Goal: Transaction & Acquisition: Purchase product/service

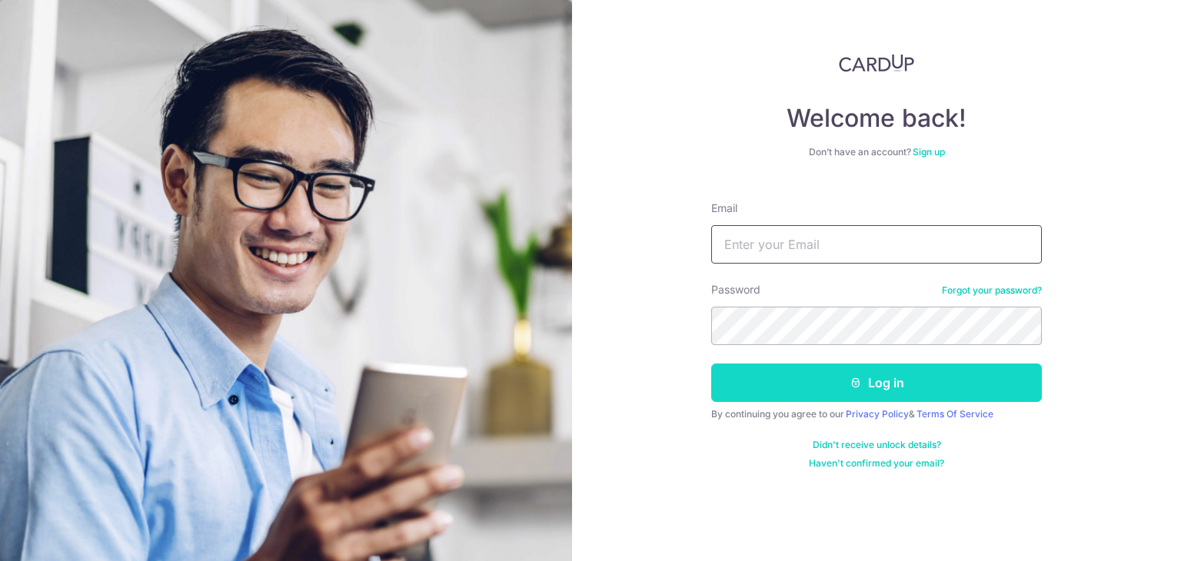
type input "yitjan@singnet.com.sg"
click at [824, 392] on button "Log in" at bounding box center [876, 383] width 331 height 38
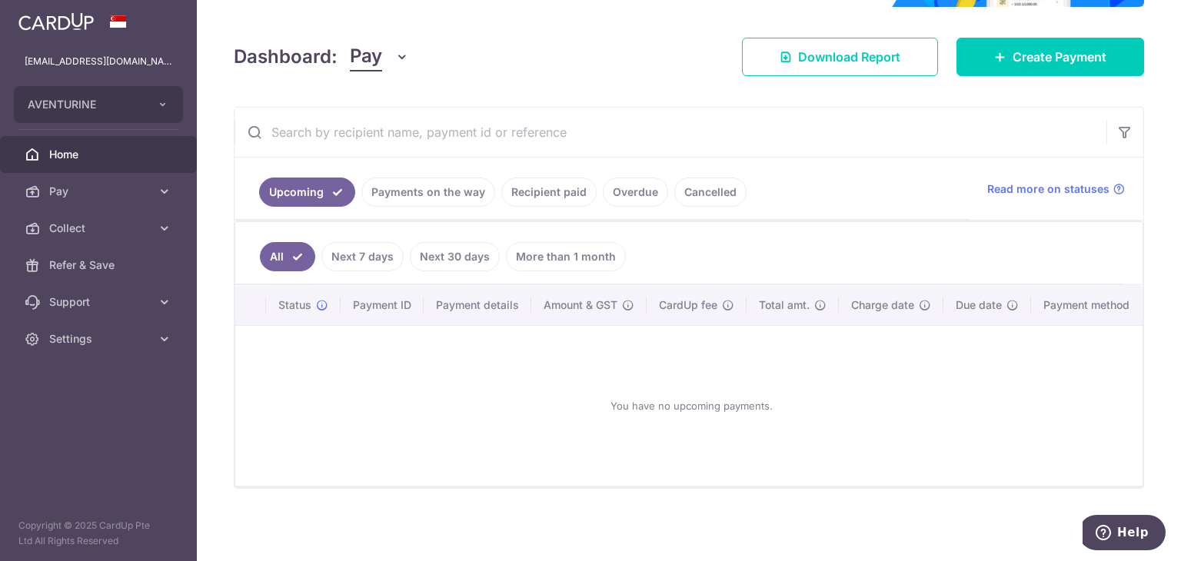
scroll to position [195, 0]
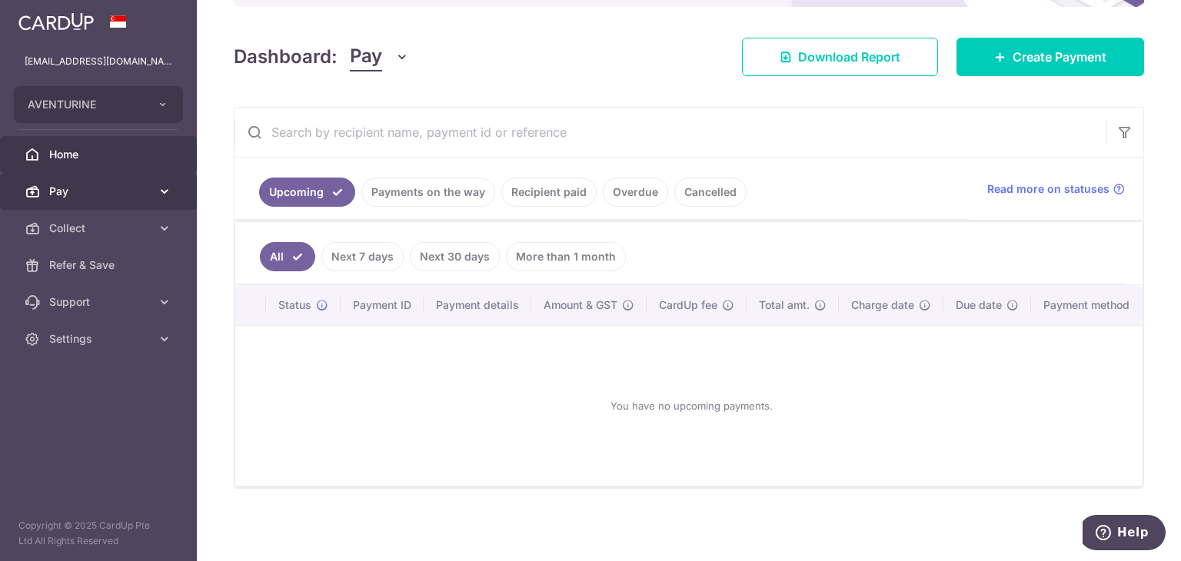
click at [67, 193] on span "Pay" at bounding box center [100, 191] width 102 height 15
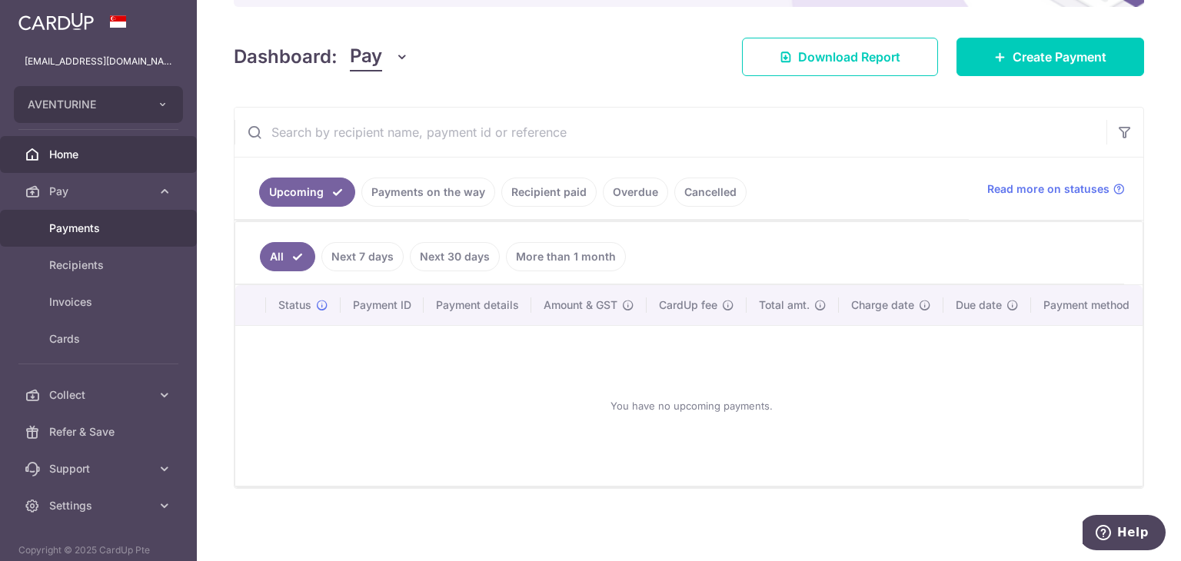
click at [71, 219] on link "Payments" at bounding box center [98, 228] width 197 height 37
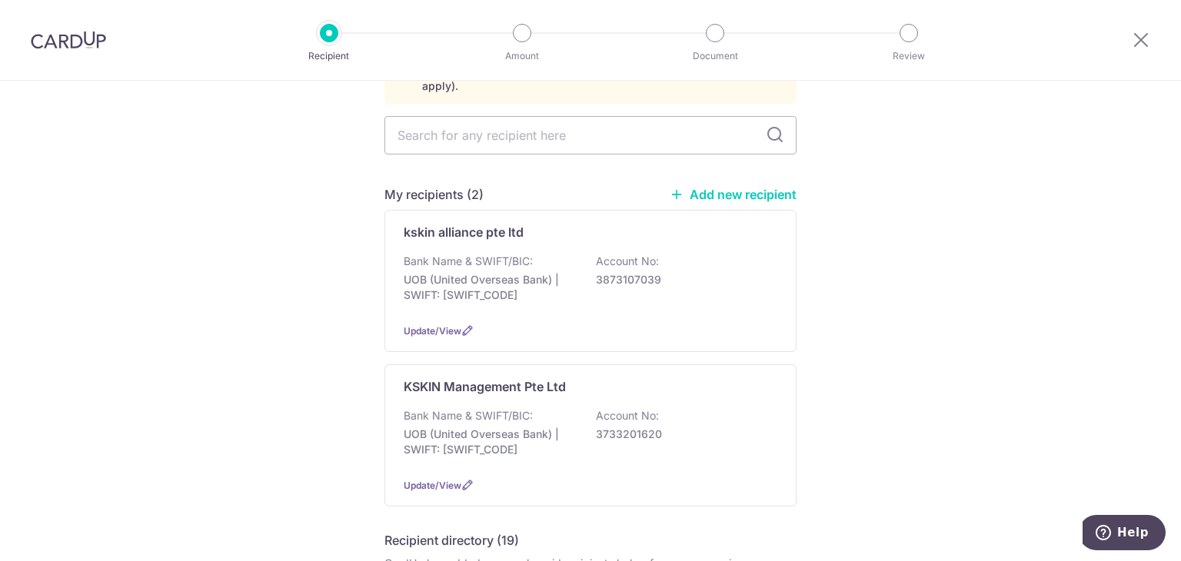
scroll to position [154, 0]
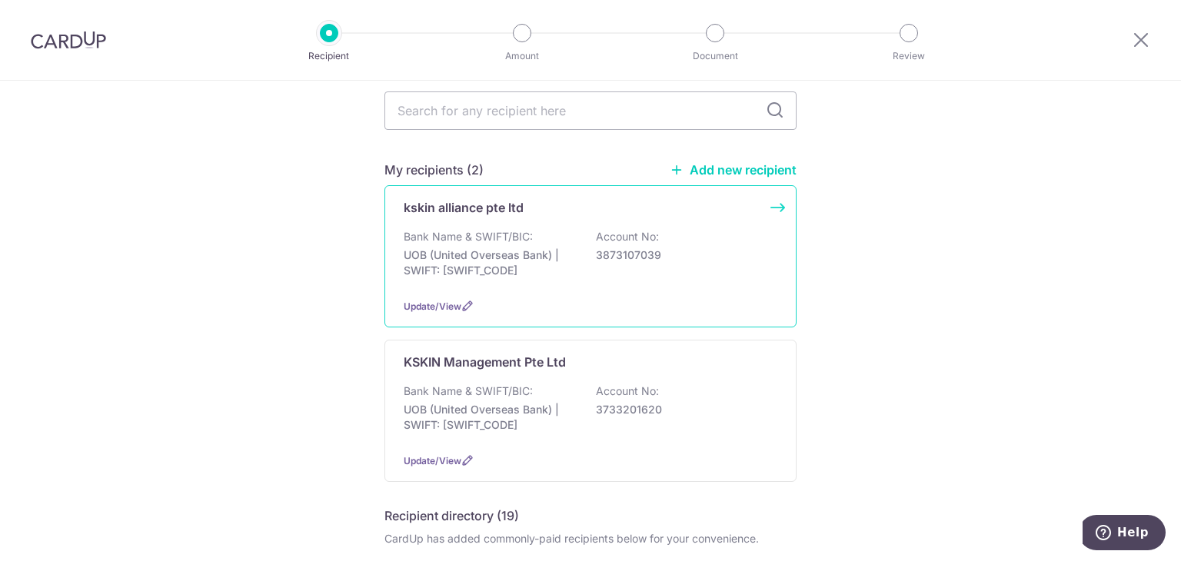
click at [573, 229] on div "Bank Name & SWIFT/BIC: UOB (United Overseas Bank) | SWIFT: [SWIFT_CODE] Account…" at bounding box center [591, 257] width 374 height 57
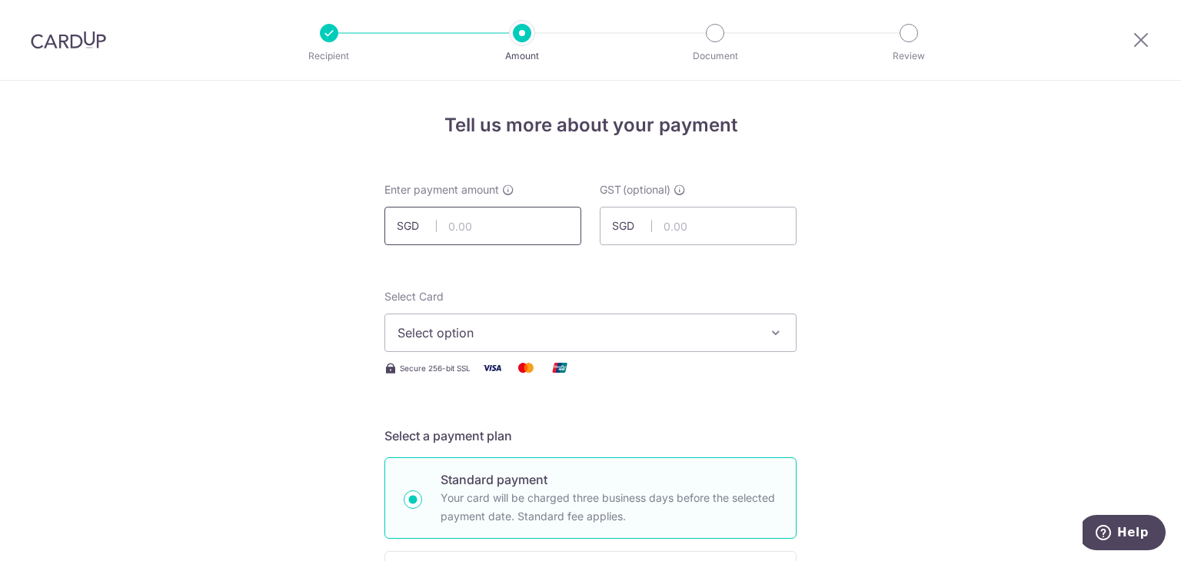
click at [455, 215] on input "text" at bounding box center [482, 226] width 197 height 38
type input "1,475.46"
click at [514, 318] on button "Select option" at bounding box center [590, 333] width 412 height 38
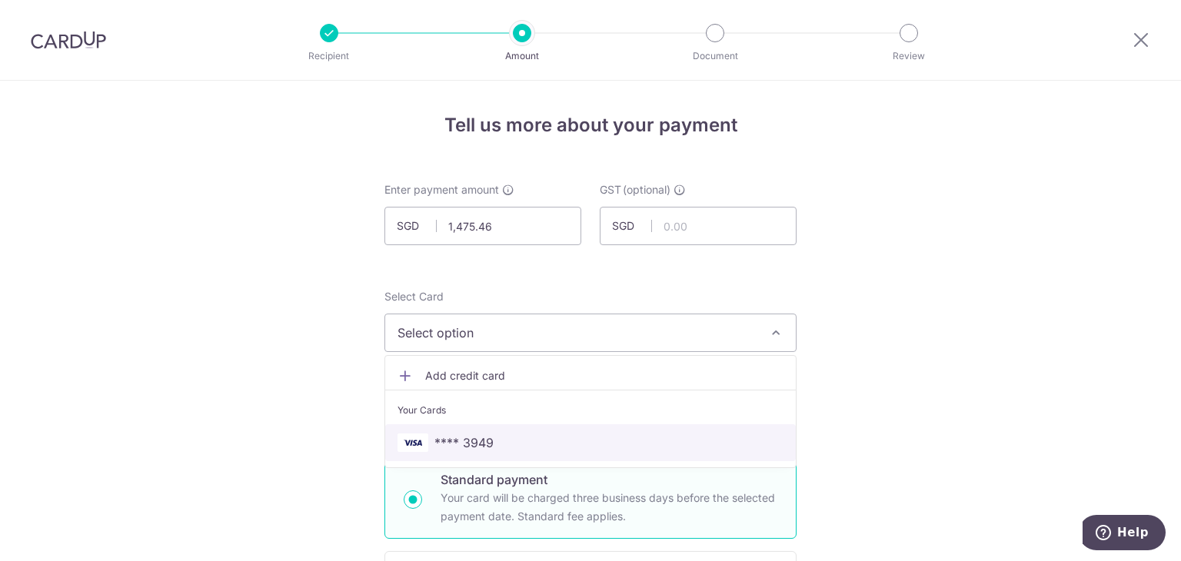
click at [482, 442] on span "**** 3949" at bounding box center [463, 443] width 59 height 18
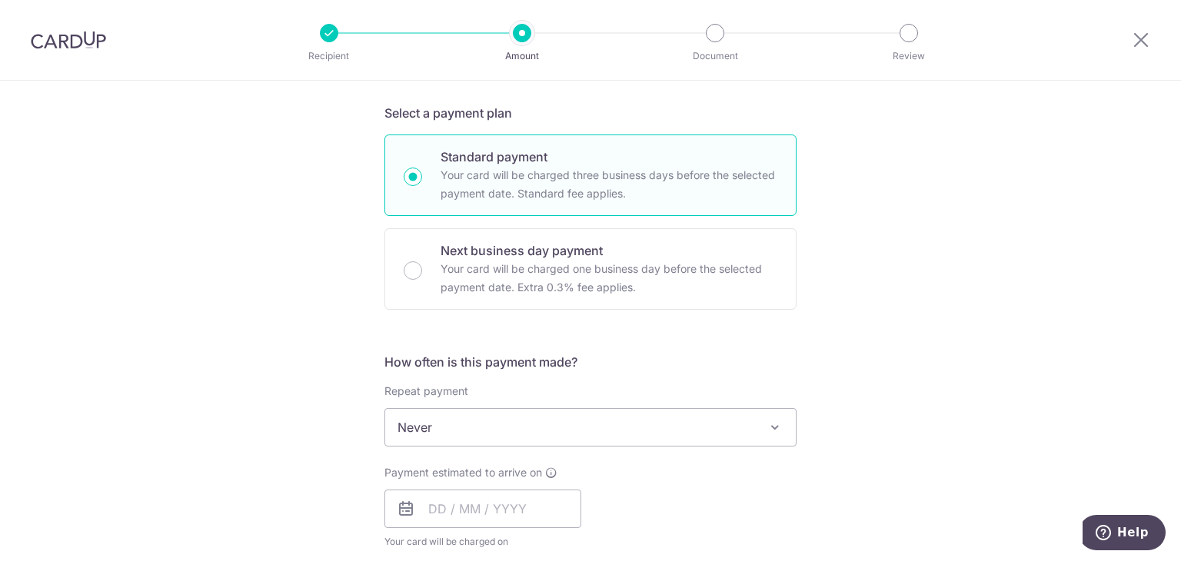
scroll to position [461, 0]
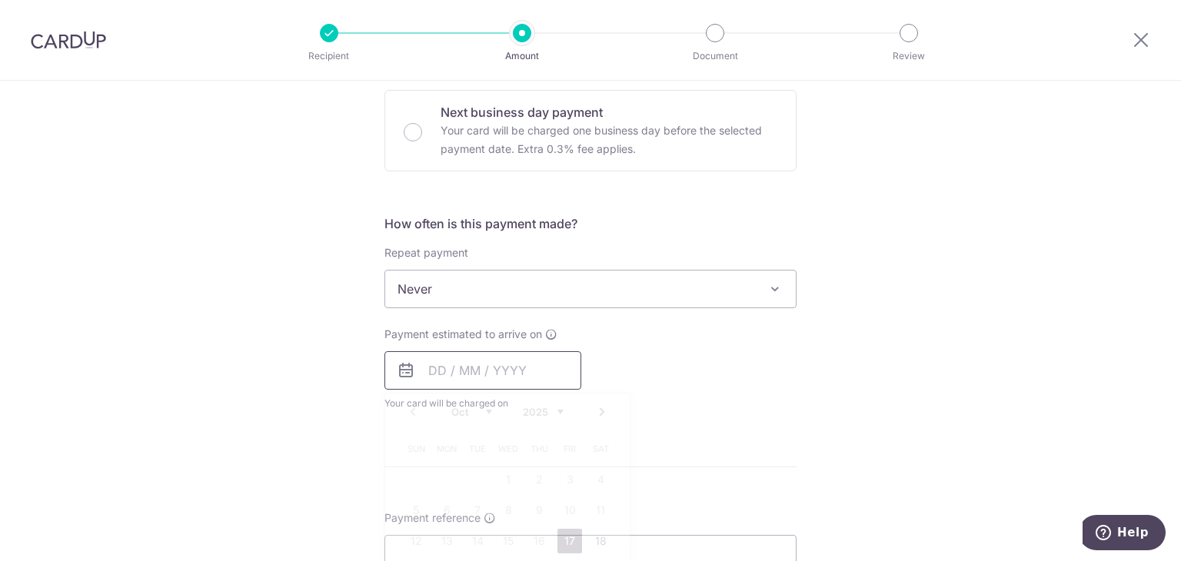
click at [437, 385] on input "text" at bounding box center [482, 370] width 197 height 38
click at [560, 537] on link "17" at bounding box center [569, 541] width 25 height 25
type input "[DATE]"
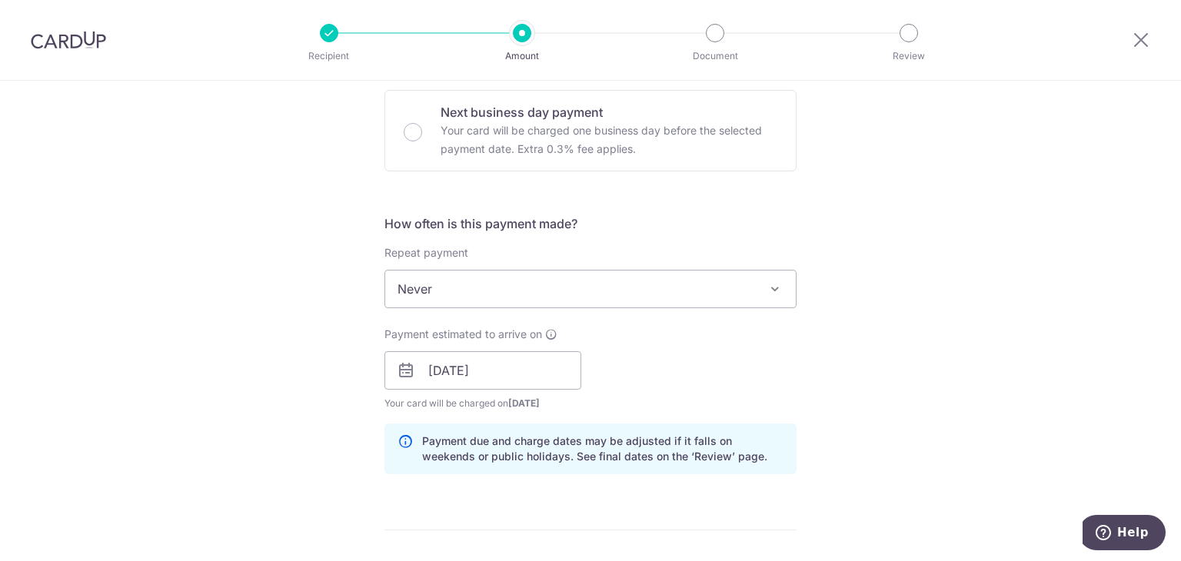
click at [259, 401] on div "Tell us more about your payment Enter payment amount SGD 1,475.46 1475.46 GST (…" at bounding box center [590, 397] width 1181 height 1557
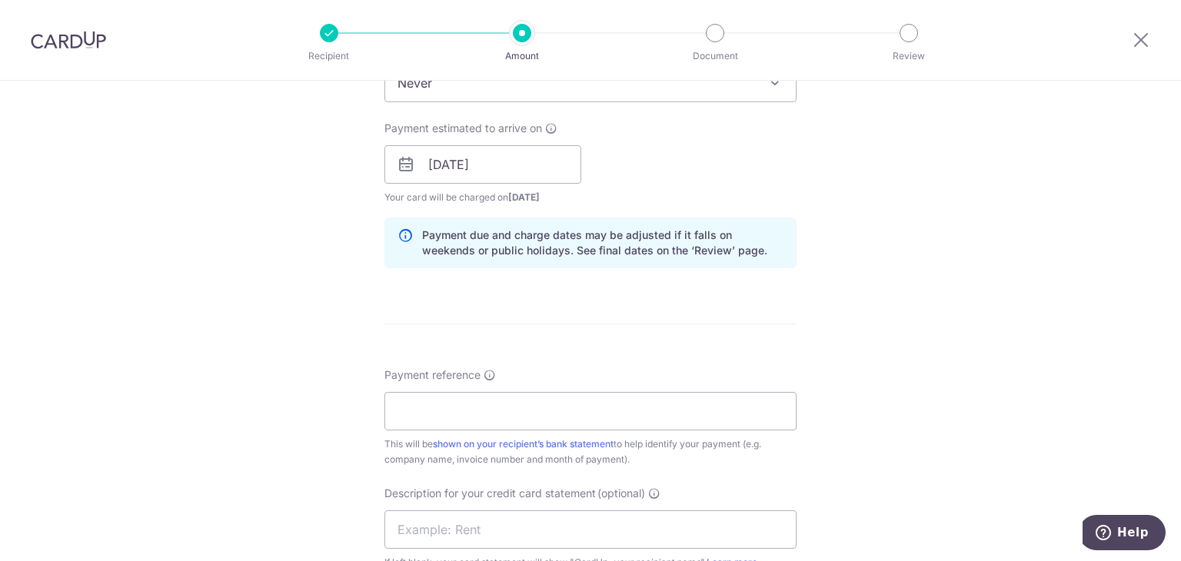
scroll to position [769, 0]
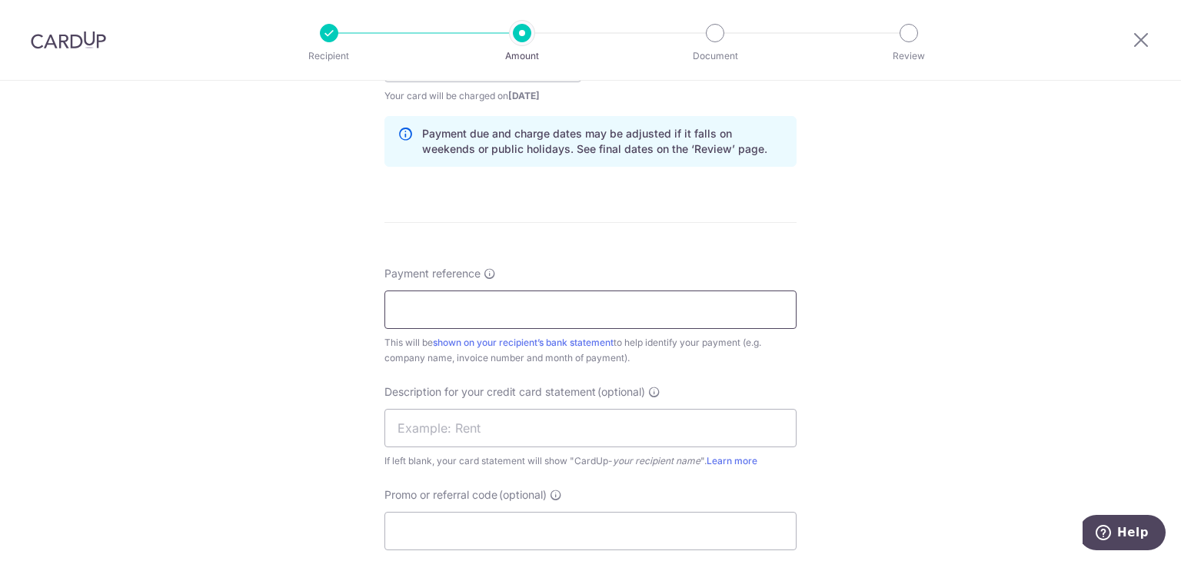
click at [503, 319] on input "Payment reference" at bounding box center [590, 310] width 412 height 38
type input "kovan heartland mall"
click at [242, 414] on div "Tell us more about your payment Enter payment amount SGD 1,475.46 1475.46 GST (…" at bounding box center [590, 90] width 1181 height 1557
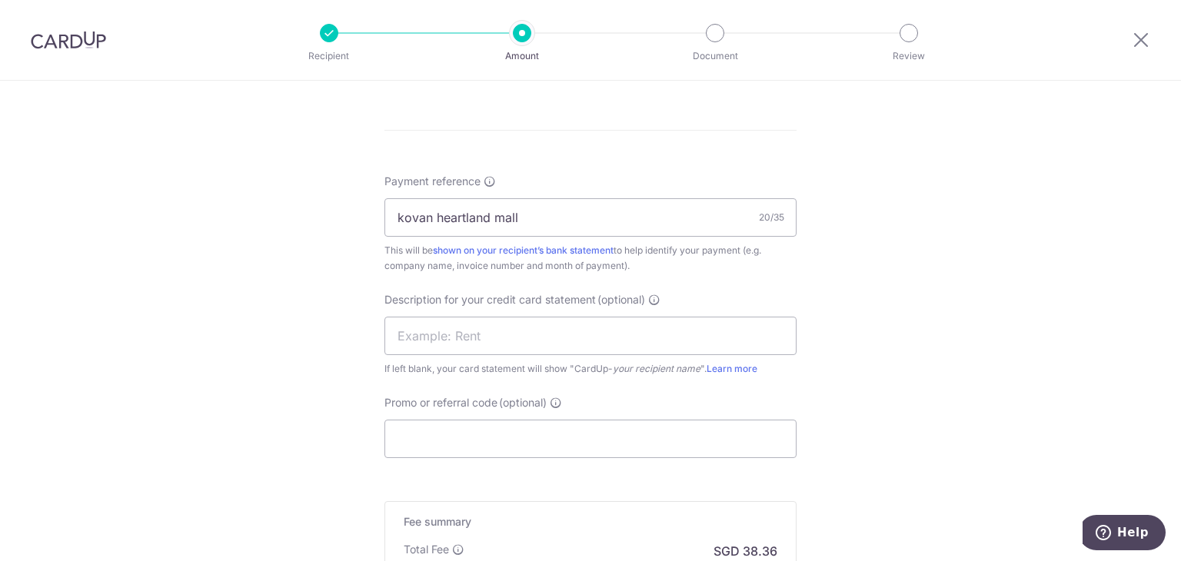
scroll to position [923, 0]
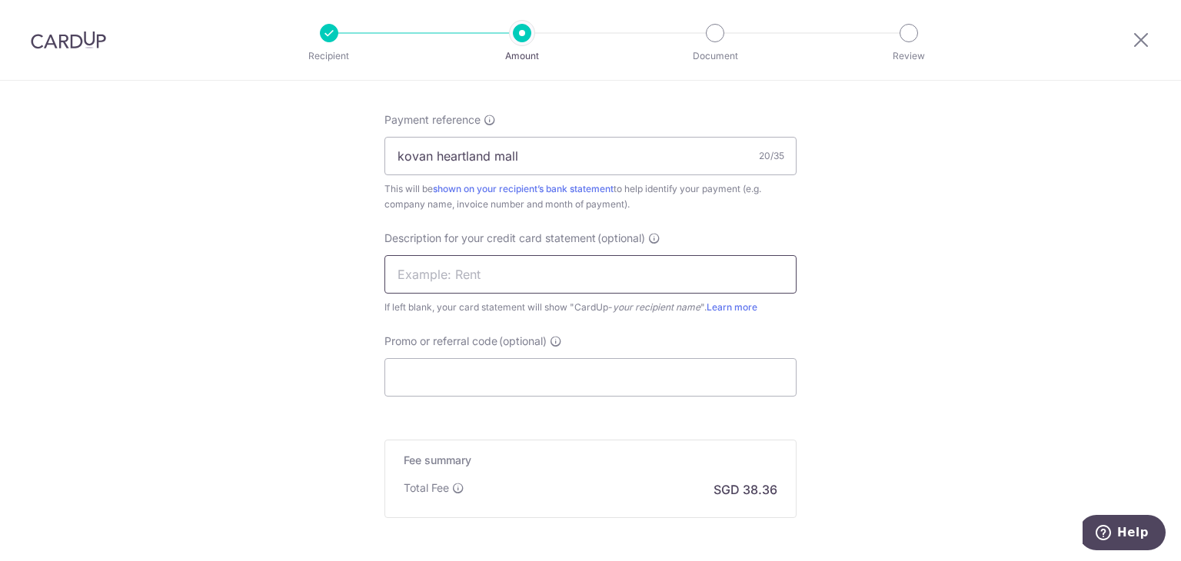
click at [479, 276] on input "text" at bounding box center [590, 274] width 412 height 38
type input "royalties"
click at [501, 377] on input "Promo or referral code (optional)" at bounding box center [590, 377] width 412 height 38
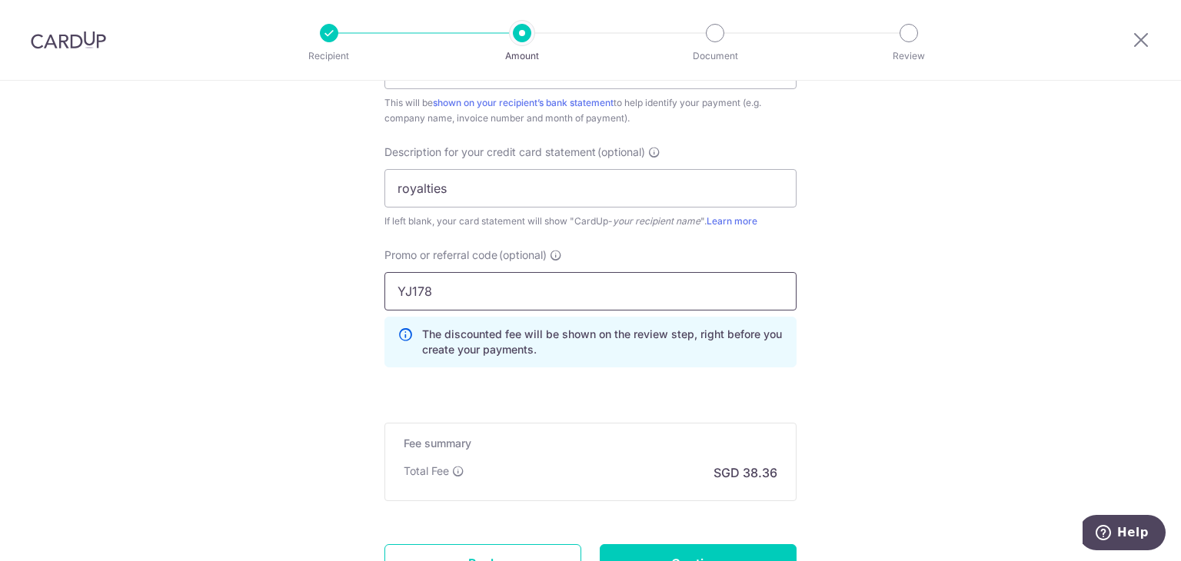
scroll to position [1143, 0]
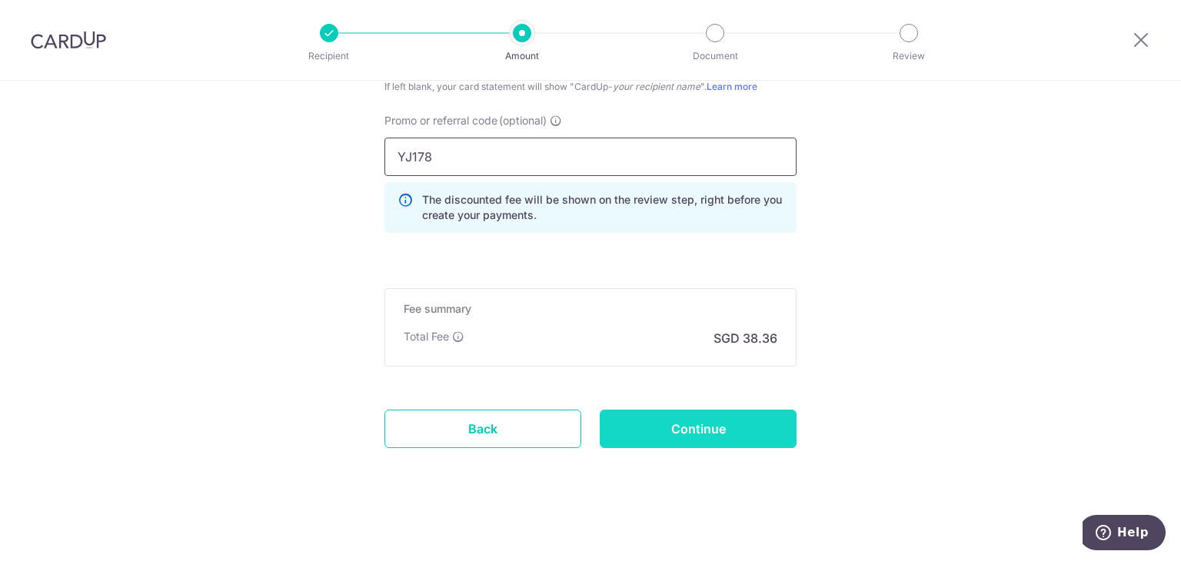
type input "YJ178"
click at [642, 422] on input "Continue" at bounding box center [698, 429] width 197 height 38
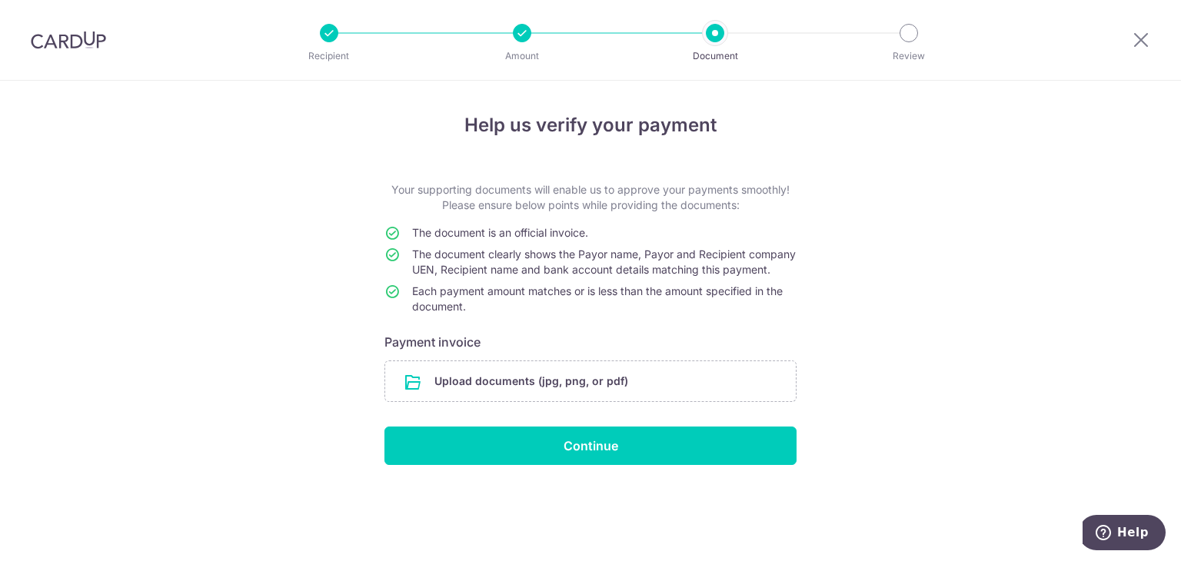
click at [541, 394] on input "file" at bounding box center [590, 381] width 411 height 40
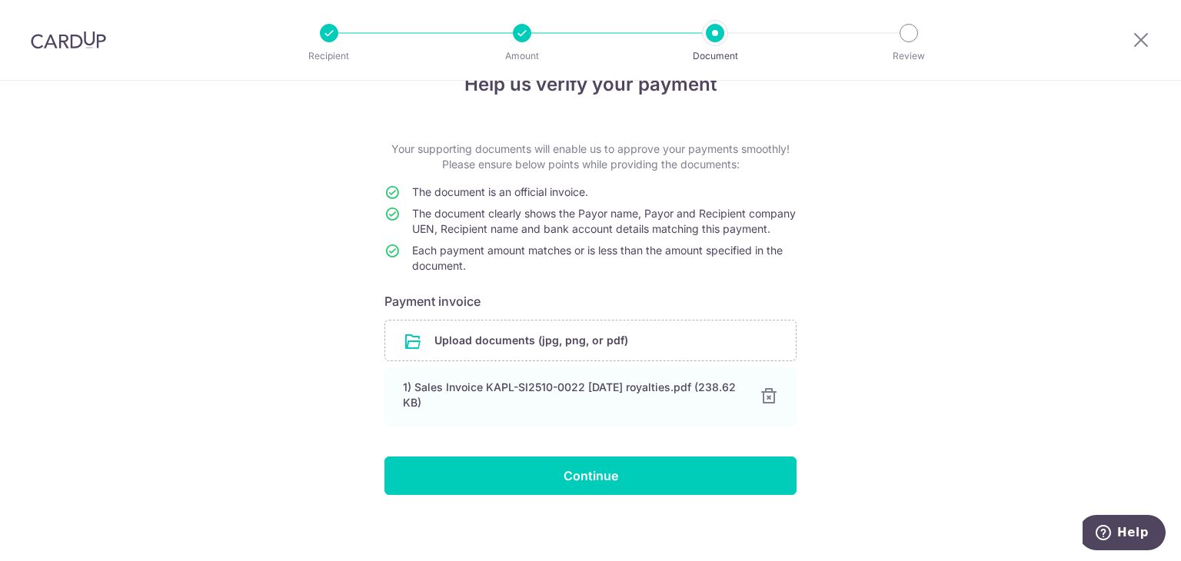
scroll to position [62, 0]
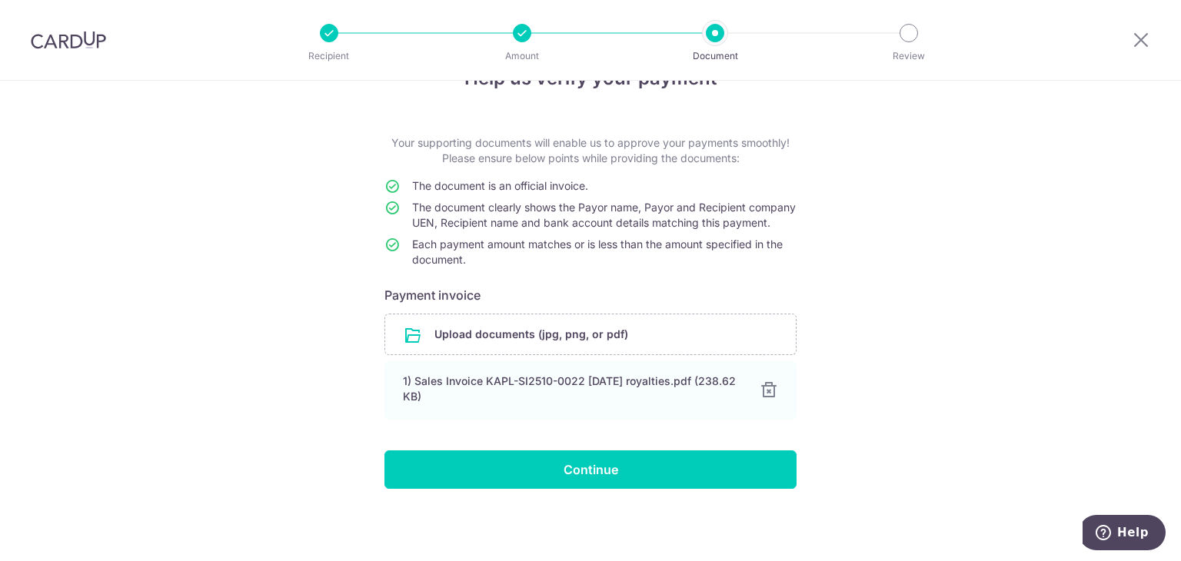
click at [615, 491] on div "Help us verify your payment Your supporting documents will enable us to approve…" at bounding box center [590, 297] width 1181 height 527
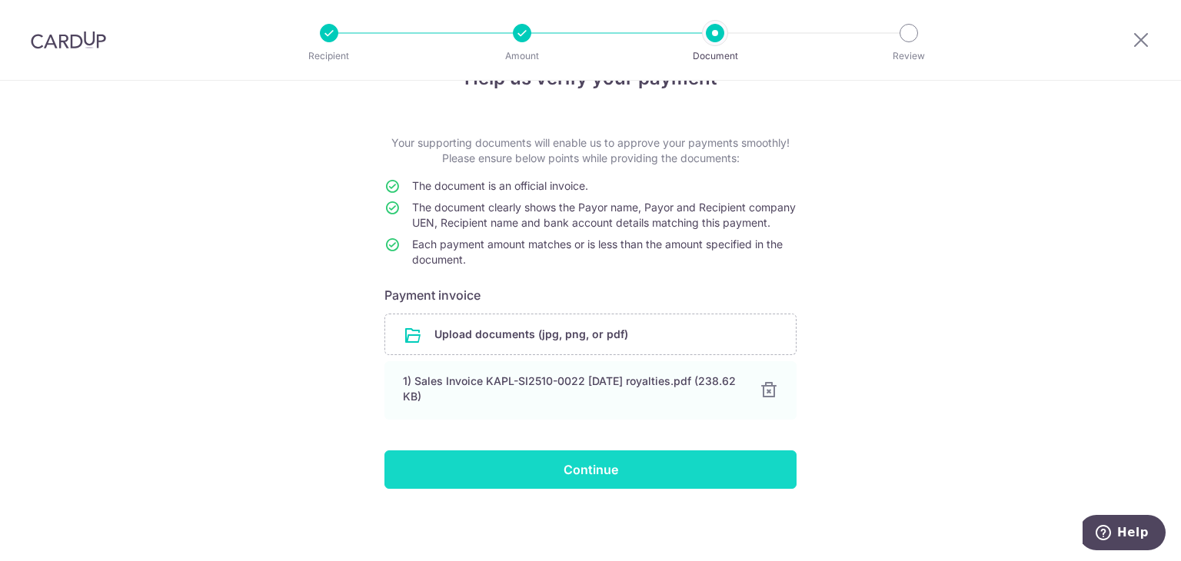
click at [626, 478] on input "Continue" at bounding box center [590, 470] width 412 height 38
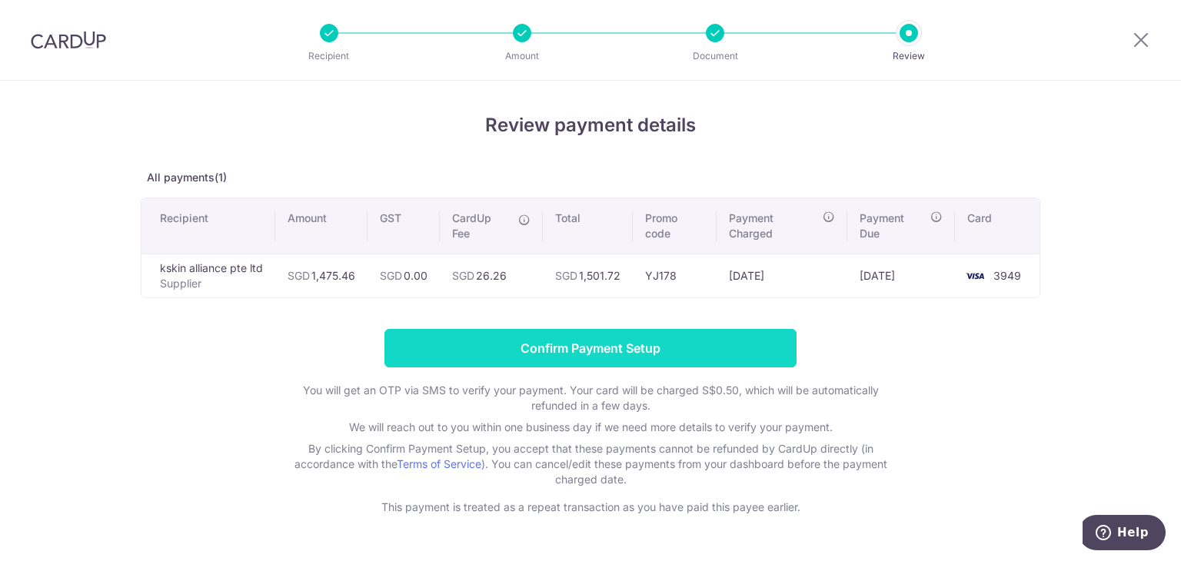
click at [579, 347] on input "Confirm Payment Setup" at bounding box center [590, 348] width 412 height 38
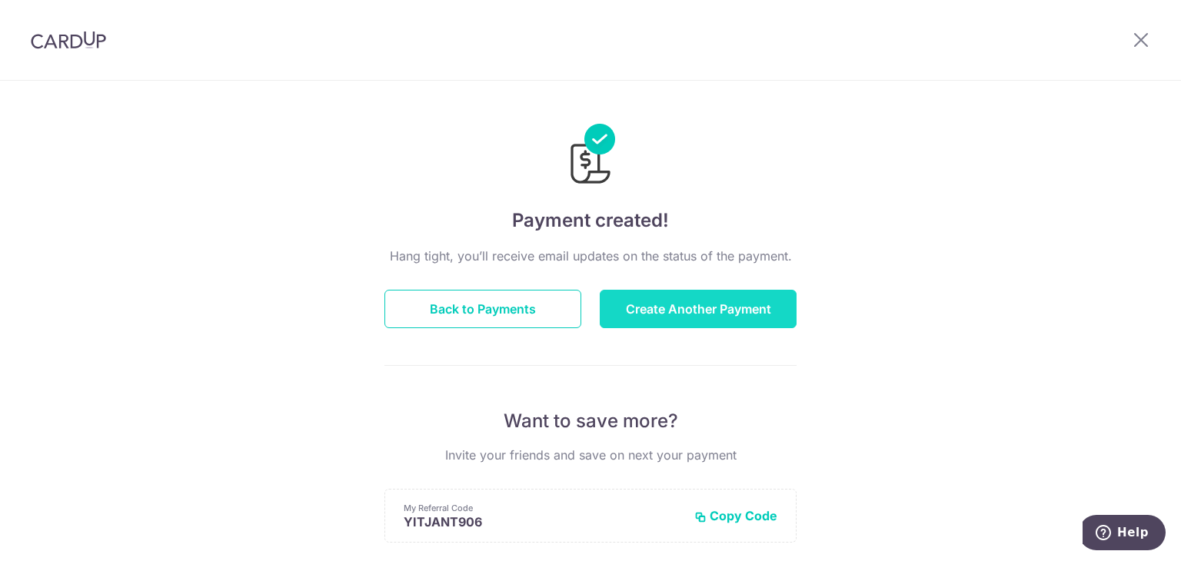
click at [704, 308] on button "Create Another Payment" at bounding box center [698, 309] width 197 height 38
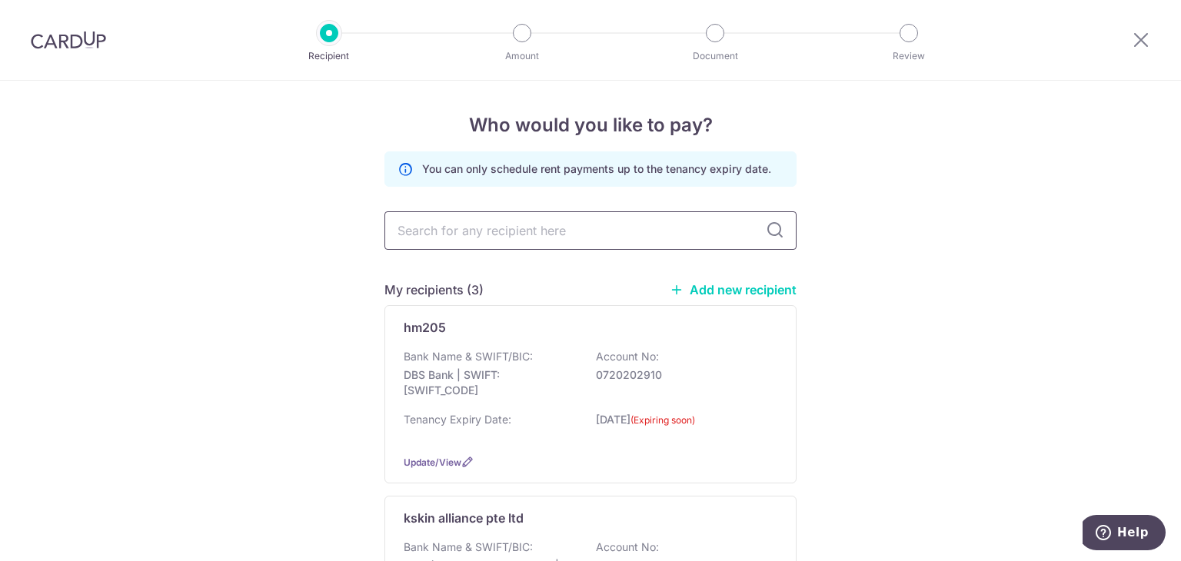
click at [474, 232] on input "text" at bounding box center [590, 230] width 412 height 38
click at [458, 379] on p "DBS Bank | SWIFT: DBSSSGSGXXX" at bounding box center [490, 383] width 172 height 31
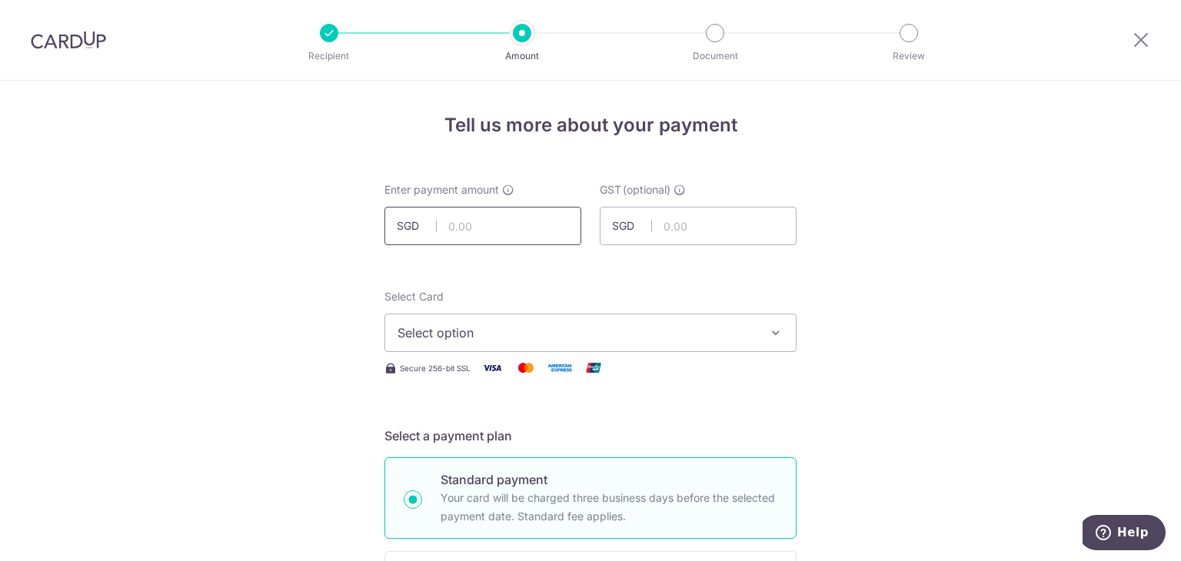
click at [483, 238] on input "text" at bounding box center [482, 226] width 197 height 38
type input "6,411.20"
click at [454, 355] on div "Select Card Select option Add credit card Your Cards **** 3949 Secure 256-bit S…" at bounding box center [590, 333] width 412 height 88
click at [468, 339] on span "Select option" at bounding box center [577, 333] width 358 height 18
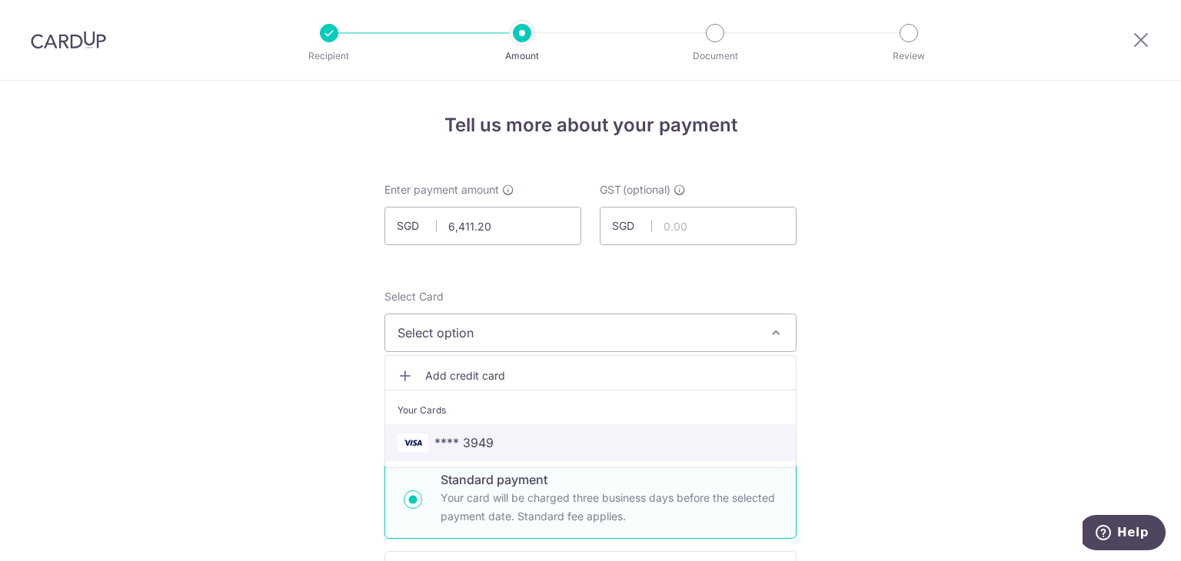
click at [471, 441] on span "**** 3949" at bounding box center [463, 443] width 59 height 18
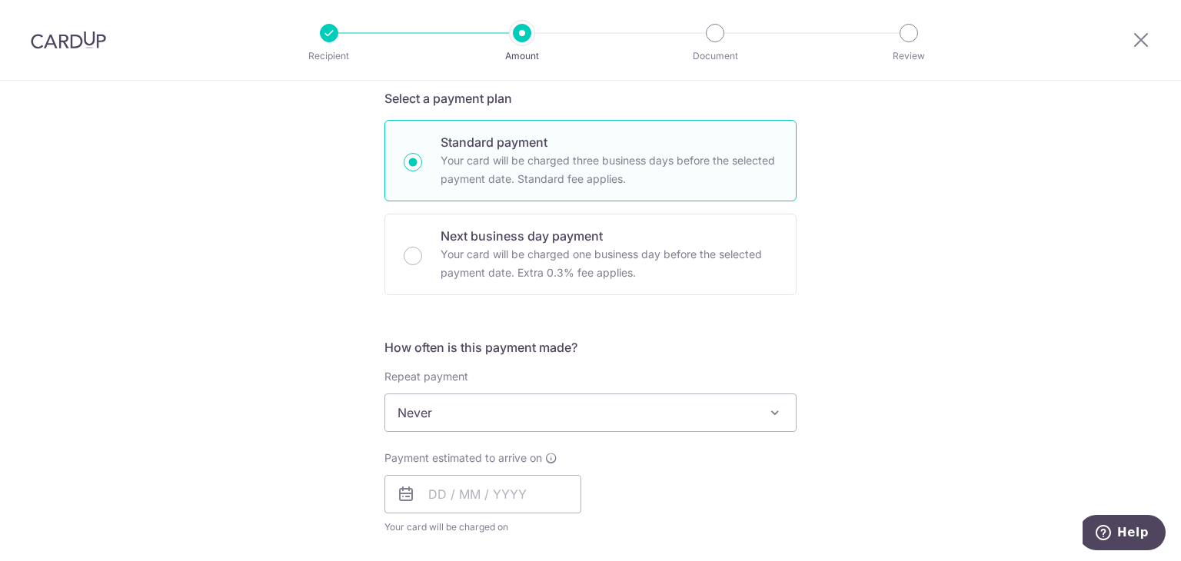
scroll to position [615, 0]
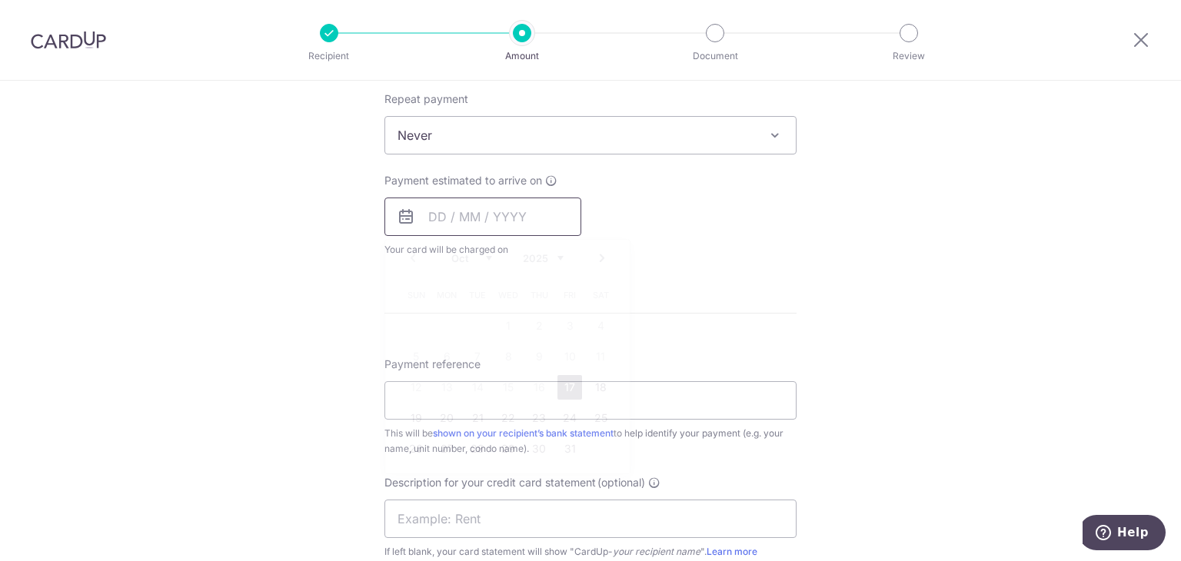
click at [458, 212] on input "text" at bounding box center [482, 217] width 197 height 38
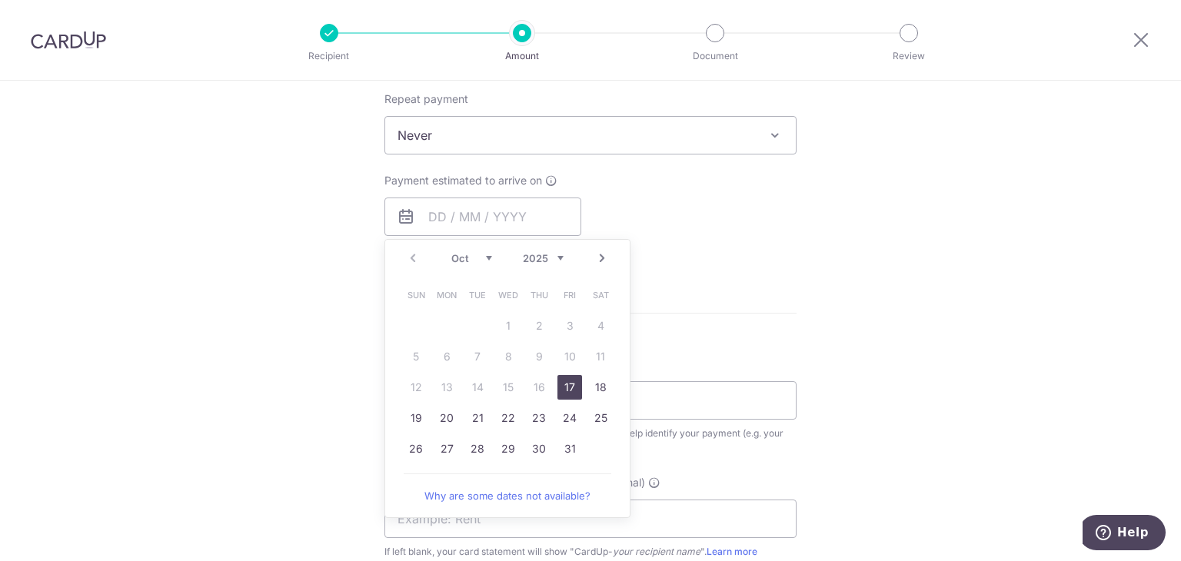
drag, startPoint x: 571, startPoint y: 381, endPoint x: 193, endPoint y: 326, distance: 382.4
click at [571, 381] on link "17" at bounding box center [569, 387] width 25 height 25
click at [194, 326] on div "Tell us more about your payment Enter payment amount SGD 6,411.20 6411.20 GST (…" at bounding box center [590, 213] width 1181 height 1494
type input "17/10/2025"
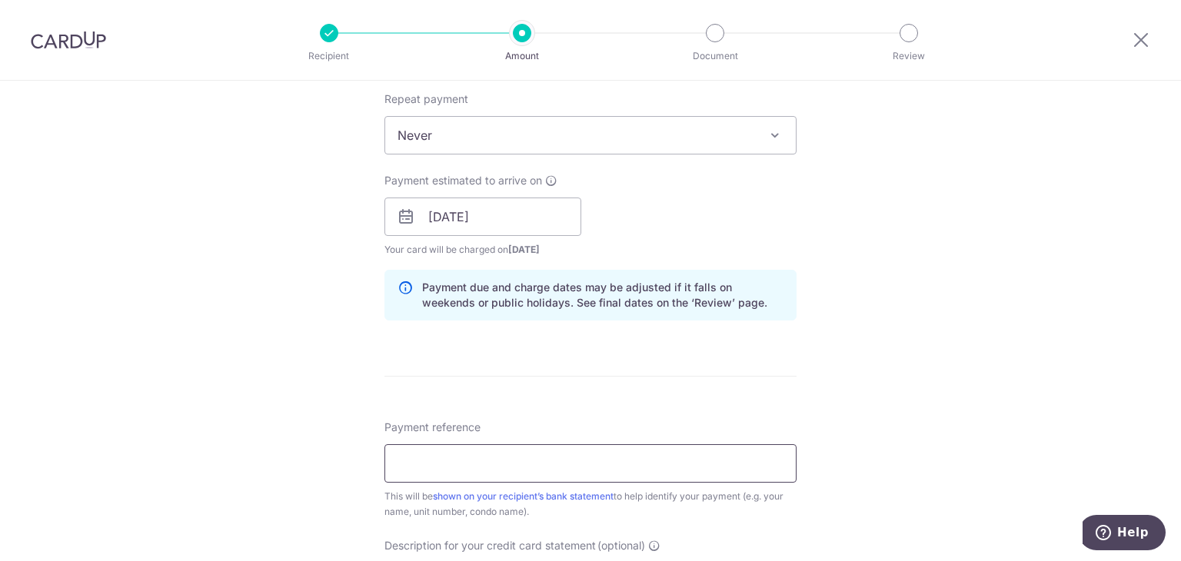
click at [426, 468] on input "Payment reference" at bounding box center [590, 463] width 412 height 38
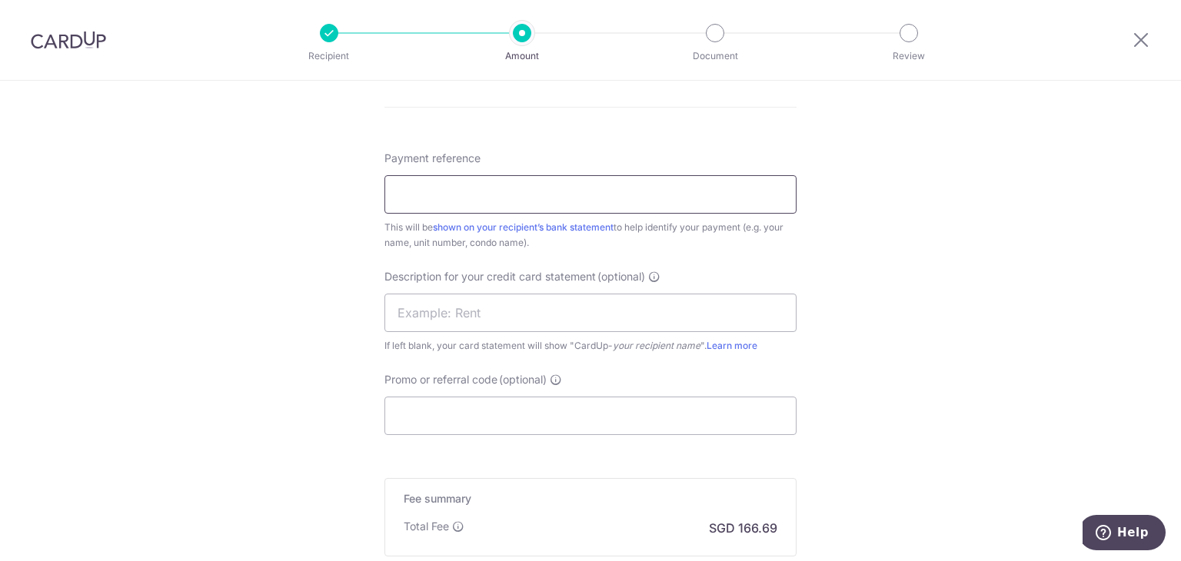
scroll to position [1000, 0]
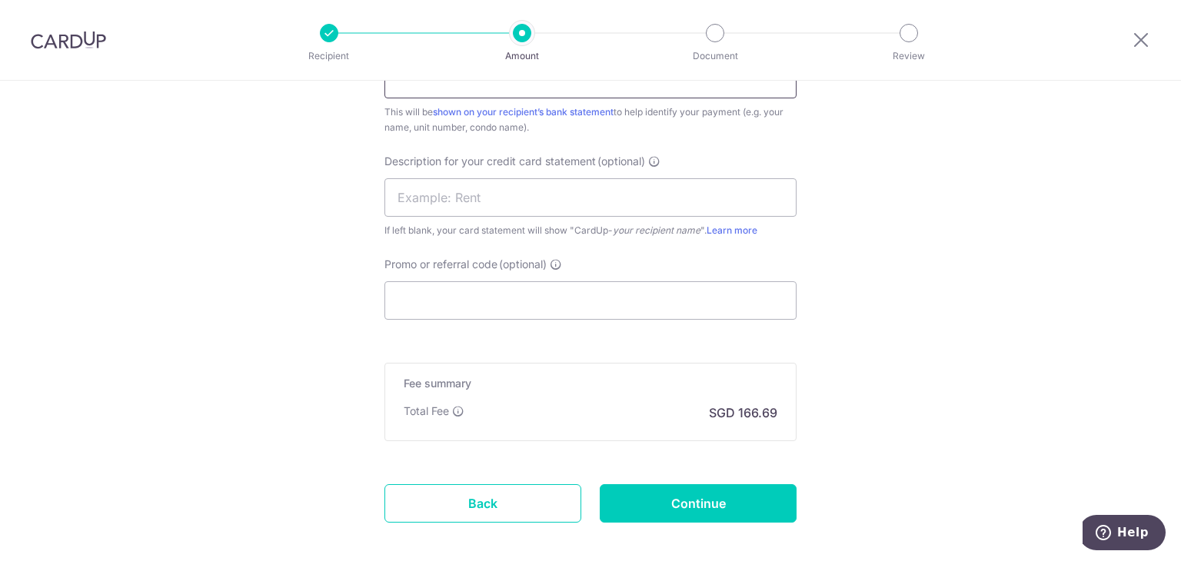
type input "hm mall 03-03"
click at [521, 306] on input "Promo or referral code (optional)" at bounding box center [590, 300] width 412 height 38
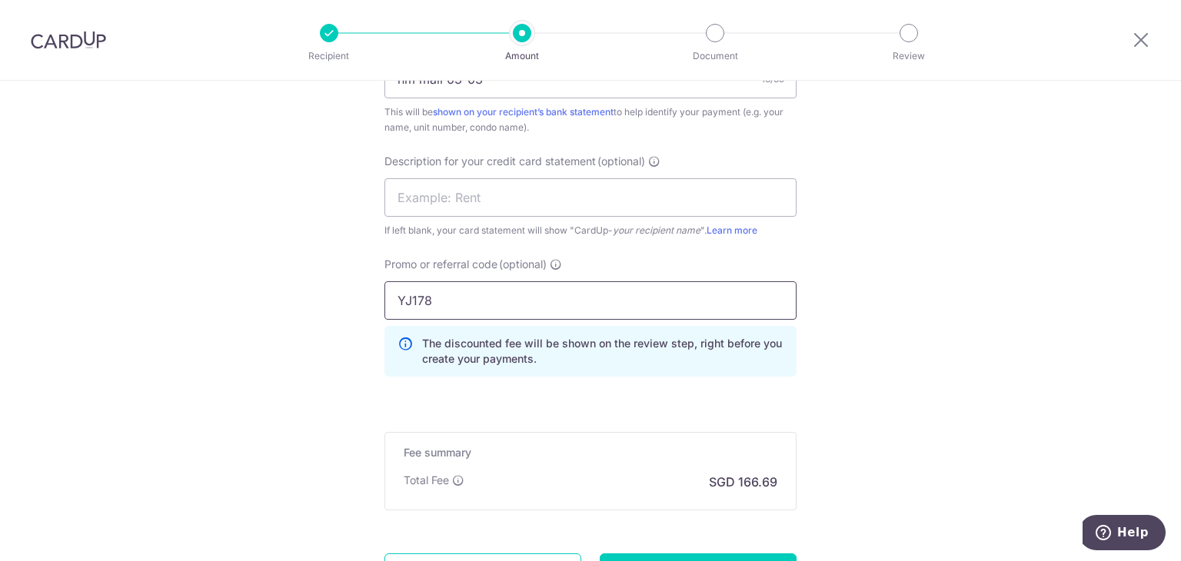
scroll to position [1143, 0]
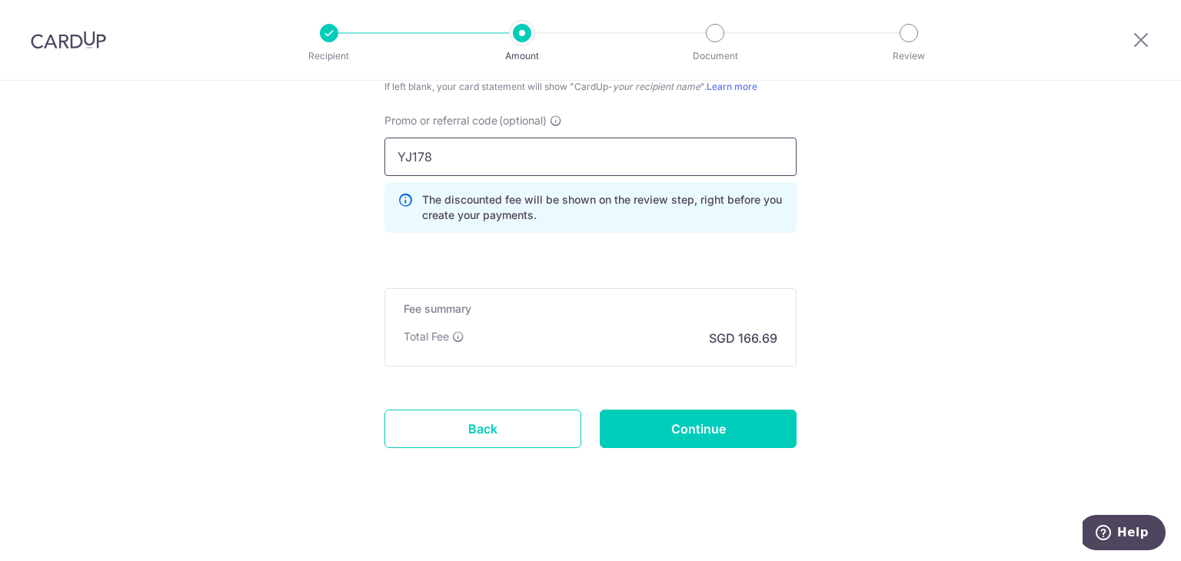
type input "YJ178"
click at [750, 418] on input "Continue" at bounding box center [698, 429] width 197 height 38
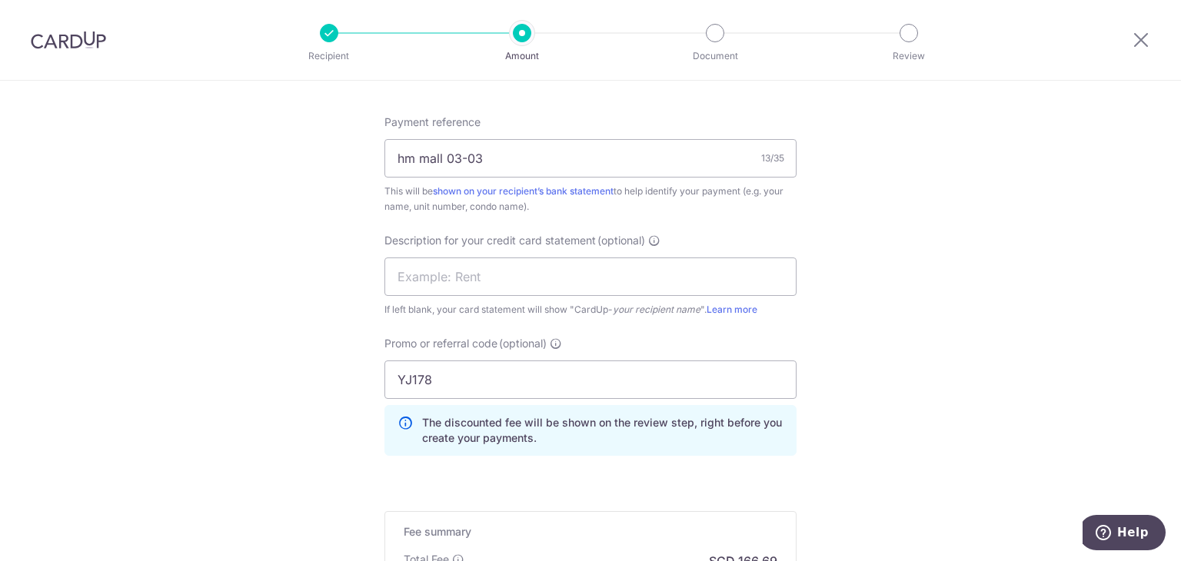
scroll to position [1077, 0]
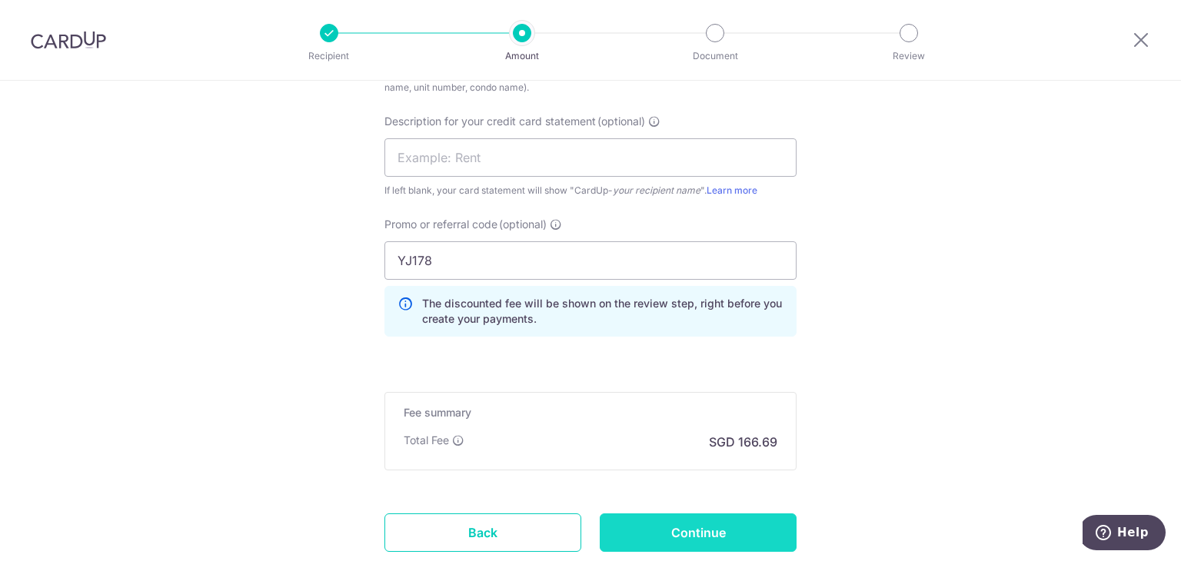
click at [693, 533] on input "Continue" at bounding box center [698, 533] width 197 height 38
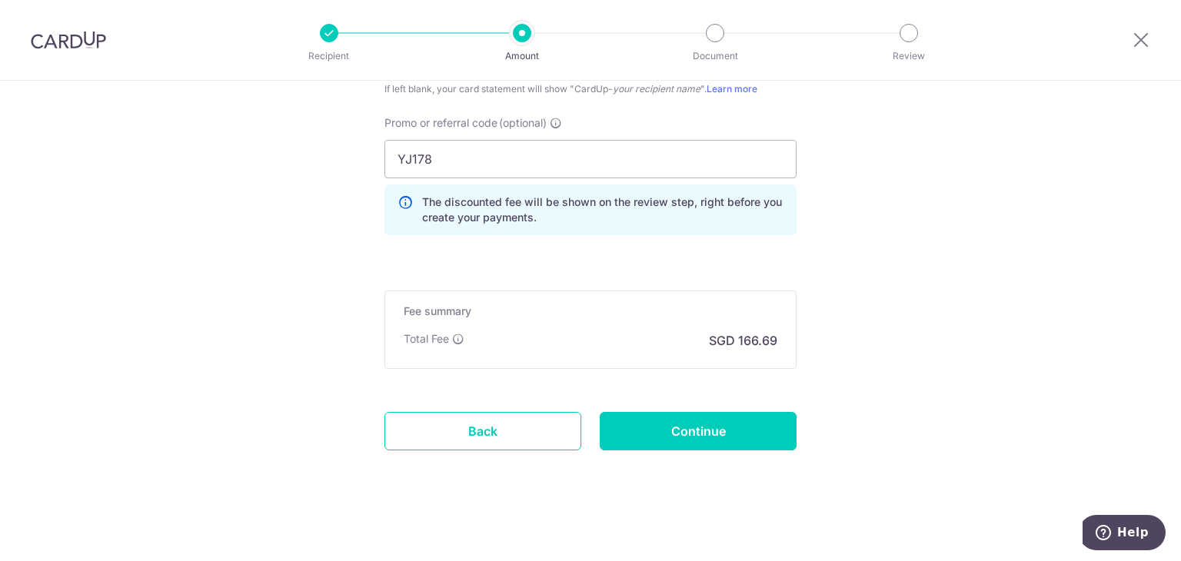
scroll to position [1180, 0]
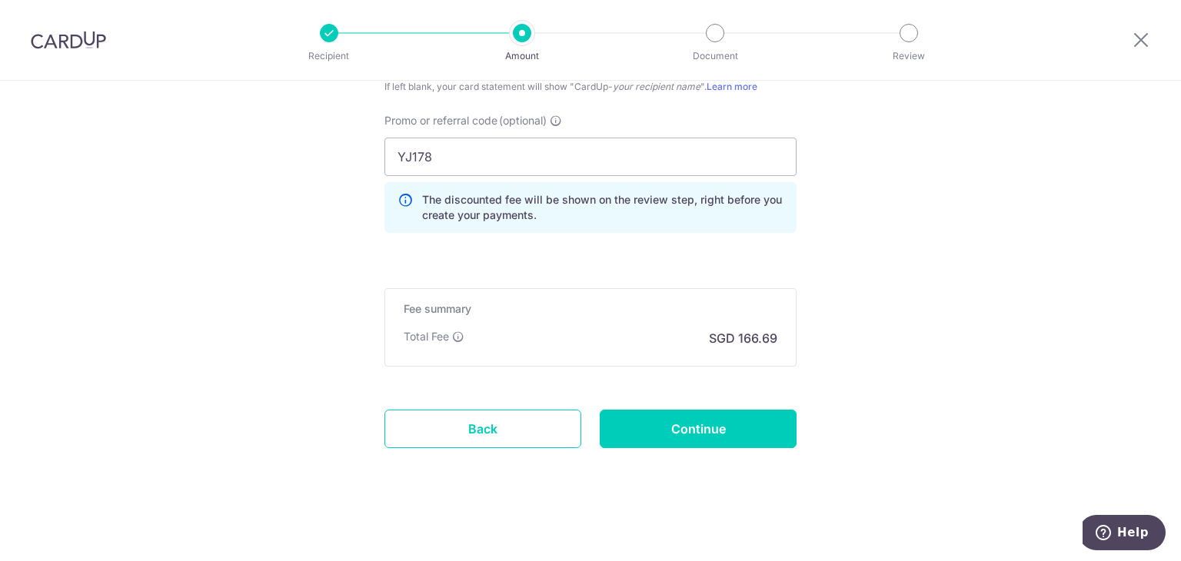
click at [493, 441] on link "Back" at bounding box center [482, 429] width 197 height 38
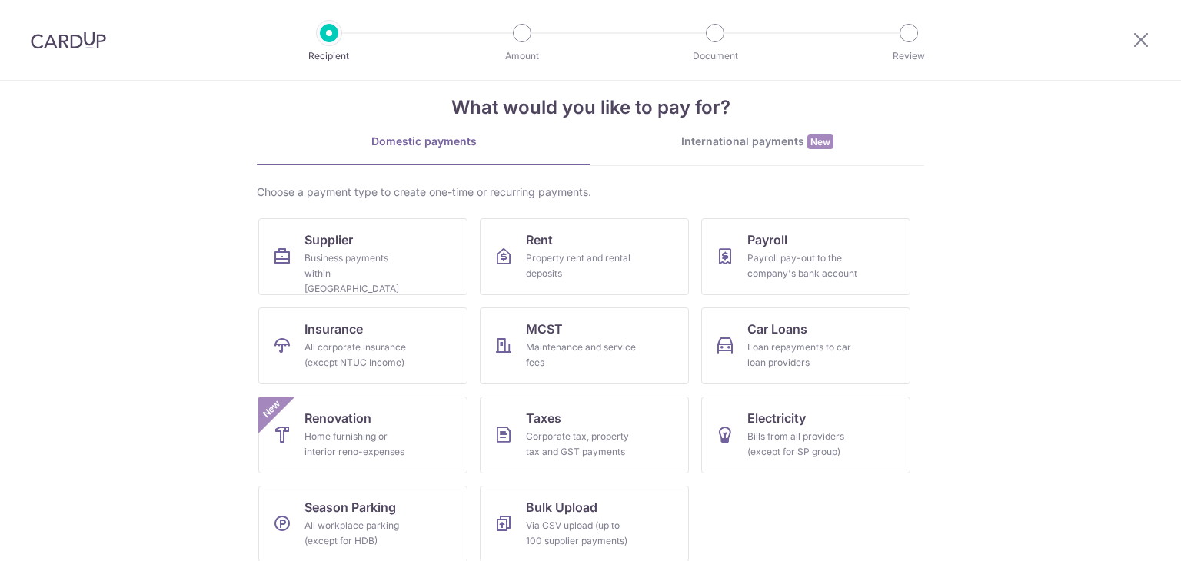
scroll to position [37, 0]
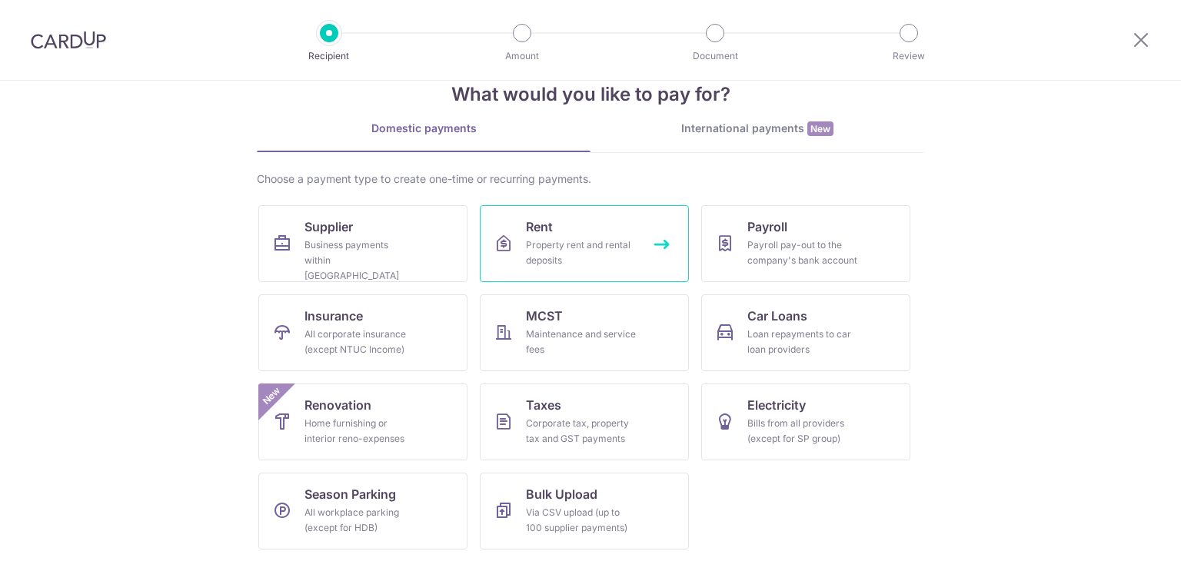
click at [602, 223] on link "Rent Property rent and rental deposits" at bounding box center [584, 243] width 209 height 77
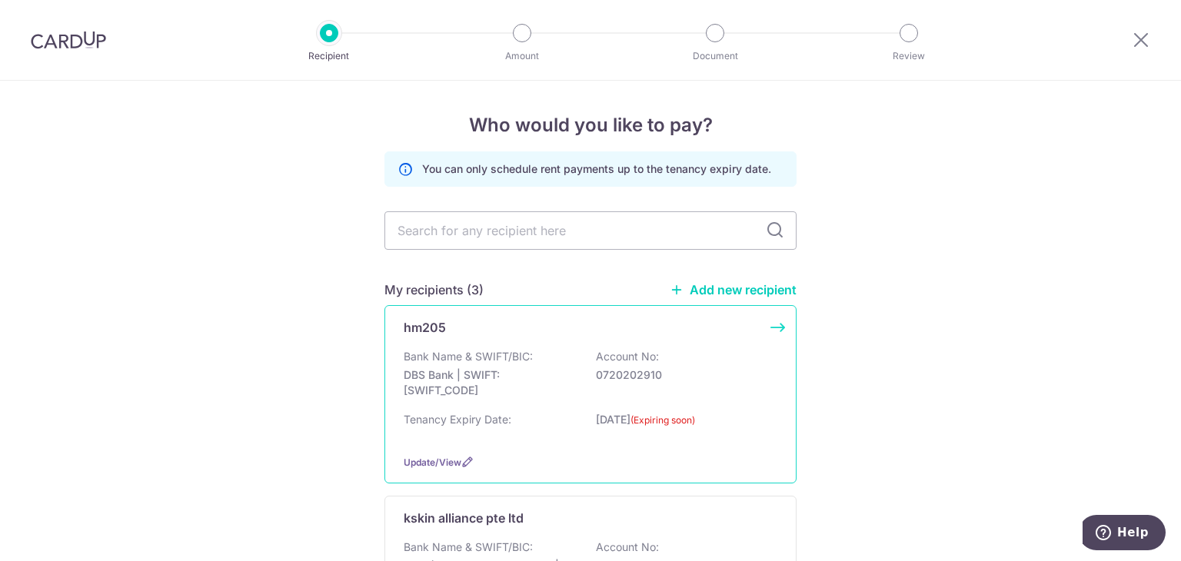
click at [535, 362] on div "Bank Name & SWIFT/BIC: DBS Bank | SWIFT: [SWIFT_CODE] Account No: 0720202910" at bounding box center [591, 377] width 374 height 57
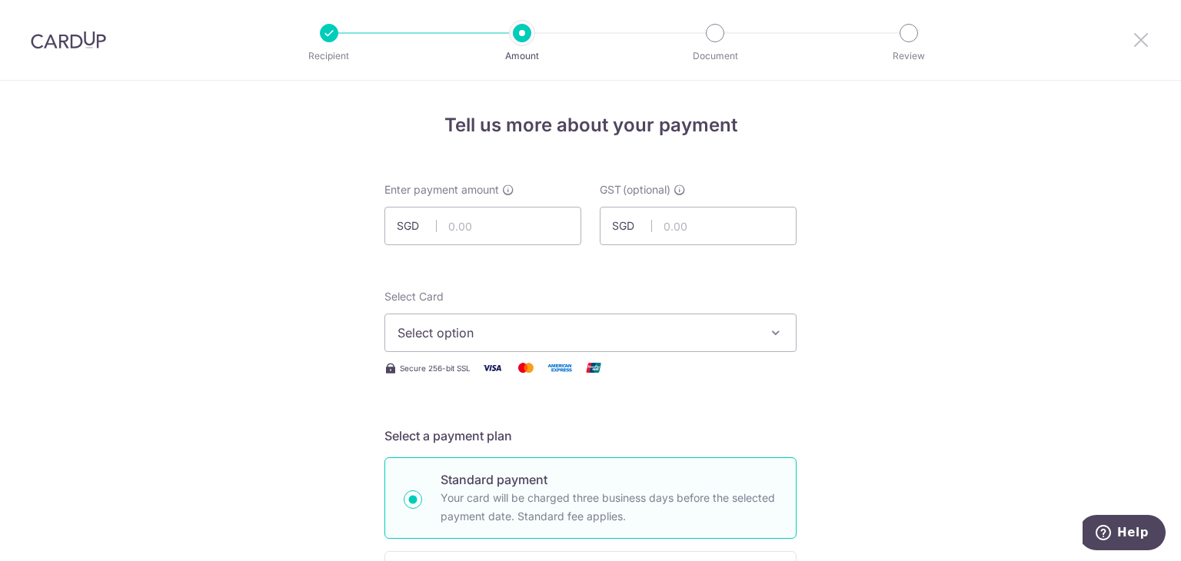
click at [1144, 42] on icon at bounding box center [1141, 39] width 18 height 19
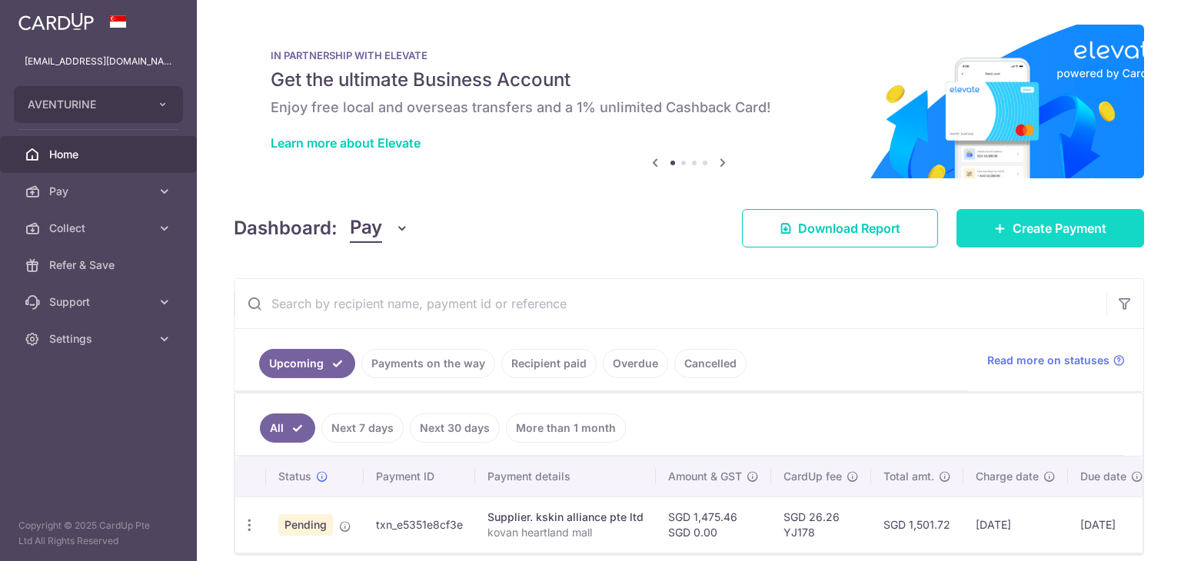
click at [1002, 217] on link "Create Payment" at bounding box center [1051, 228] width 188 height 38
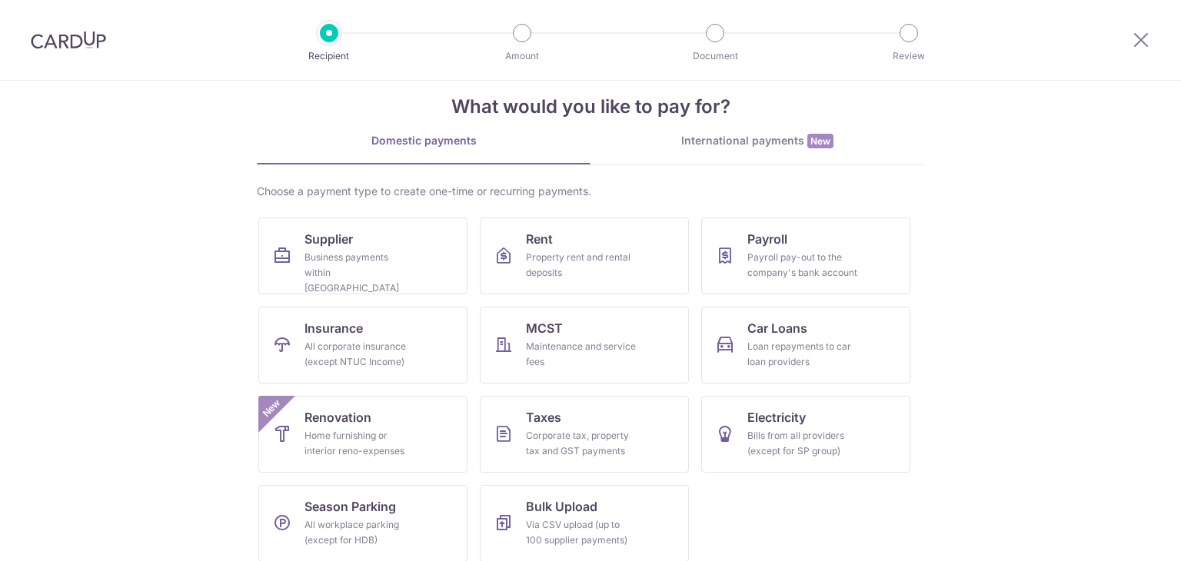
scroll to position [37, 0]
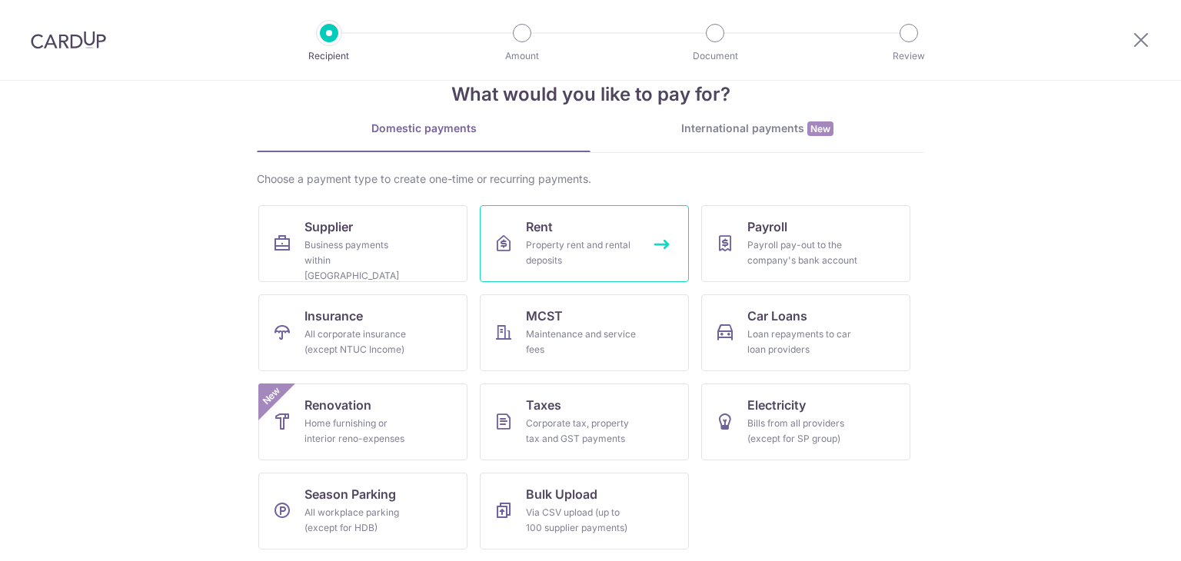
click at [597, 241] on div "Property rent and rental deposits" at bounding box center [581, 253] width 111 height 31
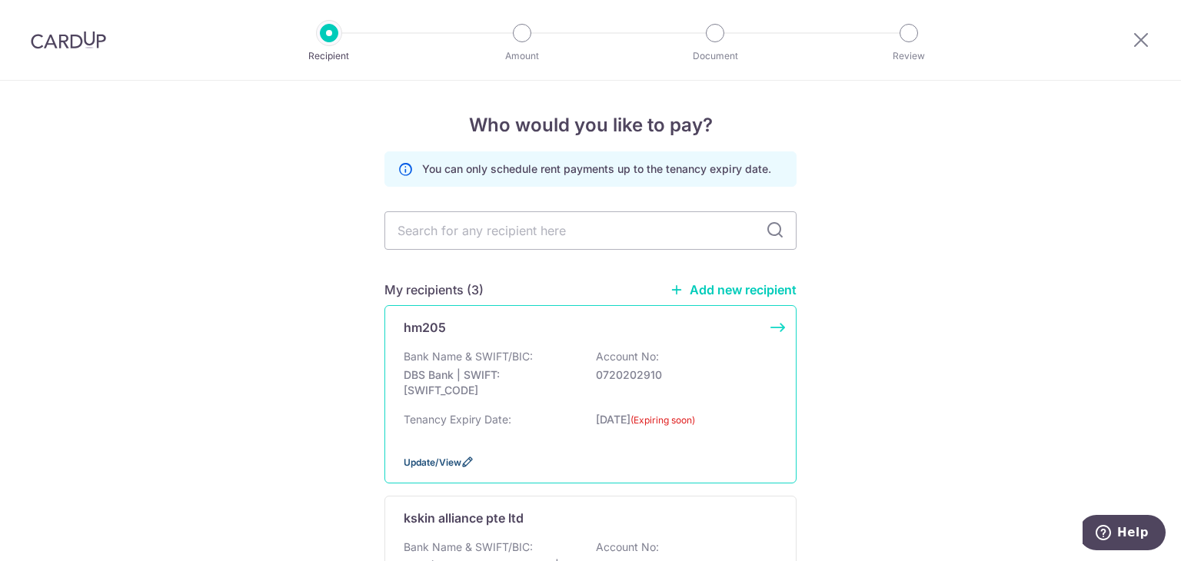
click at [438, 463] on span "Update/View" at bounding box center [433, 463] width 58 height 12
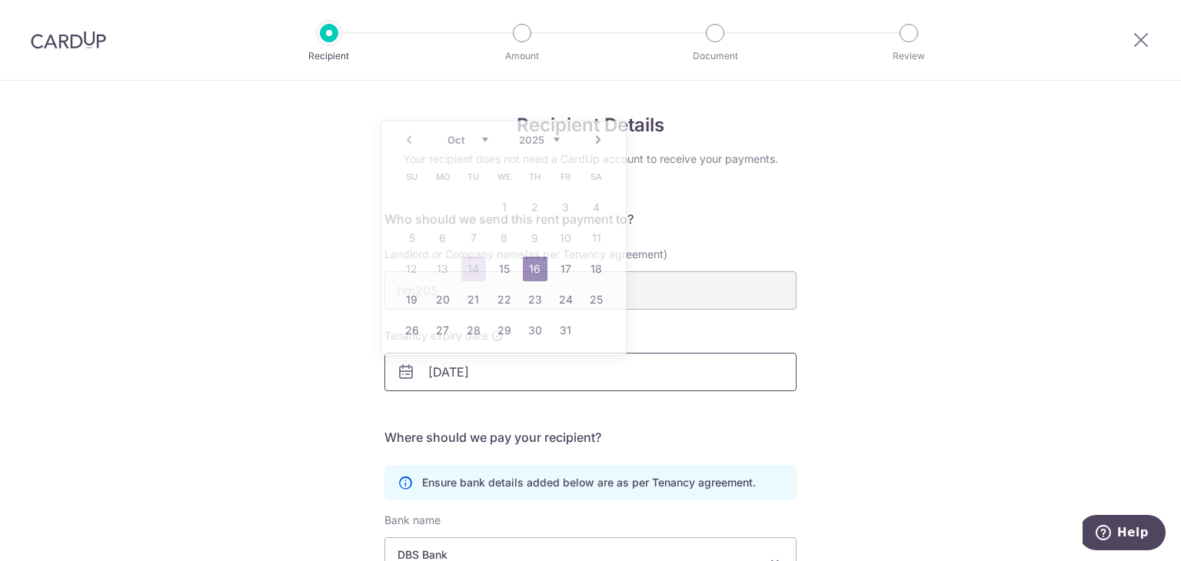
drag, startPoint x: 492, startPoint y: 374, endPoint x: 506, endPoint y: 371, distance: 14.0
click at [506, 371] on input "[DATE]" at bounding box center [590, 372] width 412 height 38
type input "[DATE]"
click at [917, 339] on div "Recipient Details Your recipient does not need a CardUp account to receive your…" at bounding box center [590, 436] width 1181 height 711
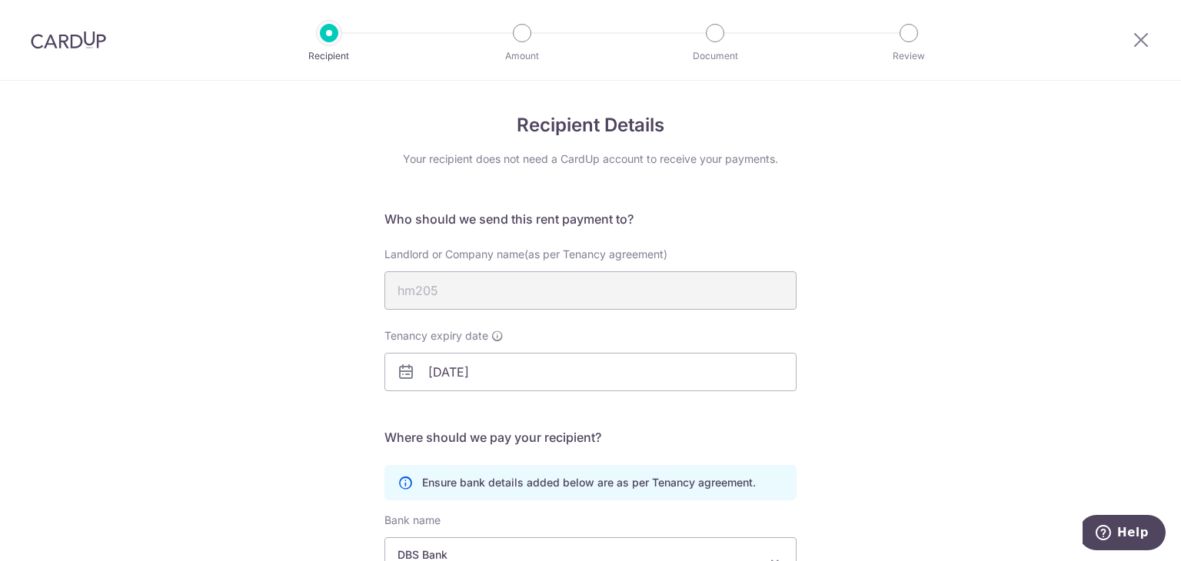
scroll to position [229, 0]
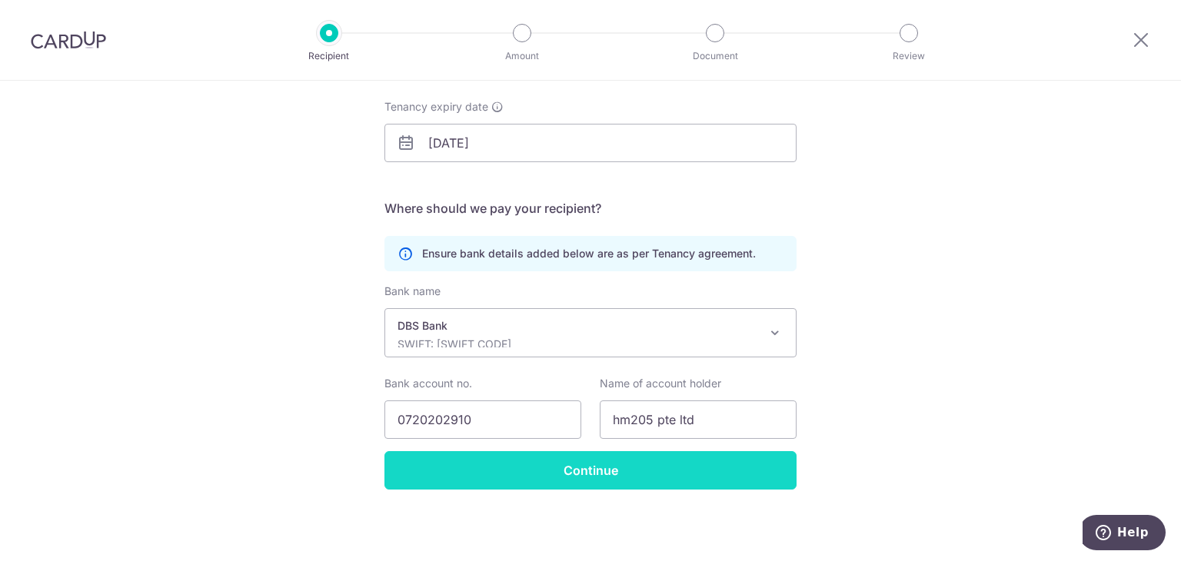
click at [694, 465] on input "Continue" at bounding box center [590, 470] width 412 height 38
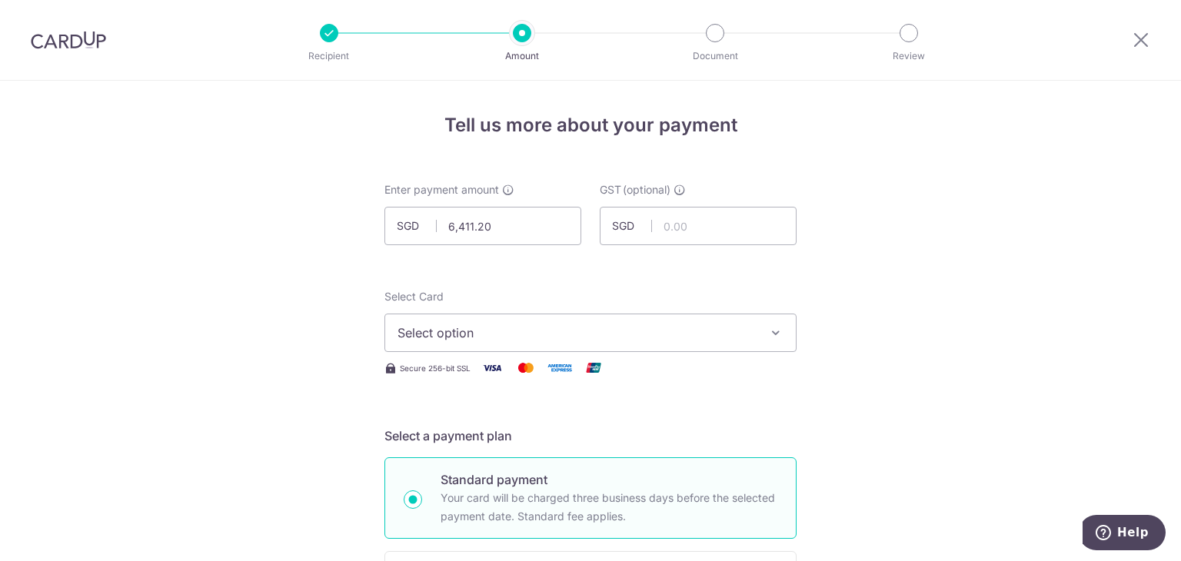
type input "6,411.20"
click at [703, 339] on span "Select option" at bounding box center [577, 333] width 358 height 18
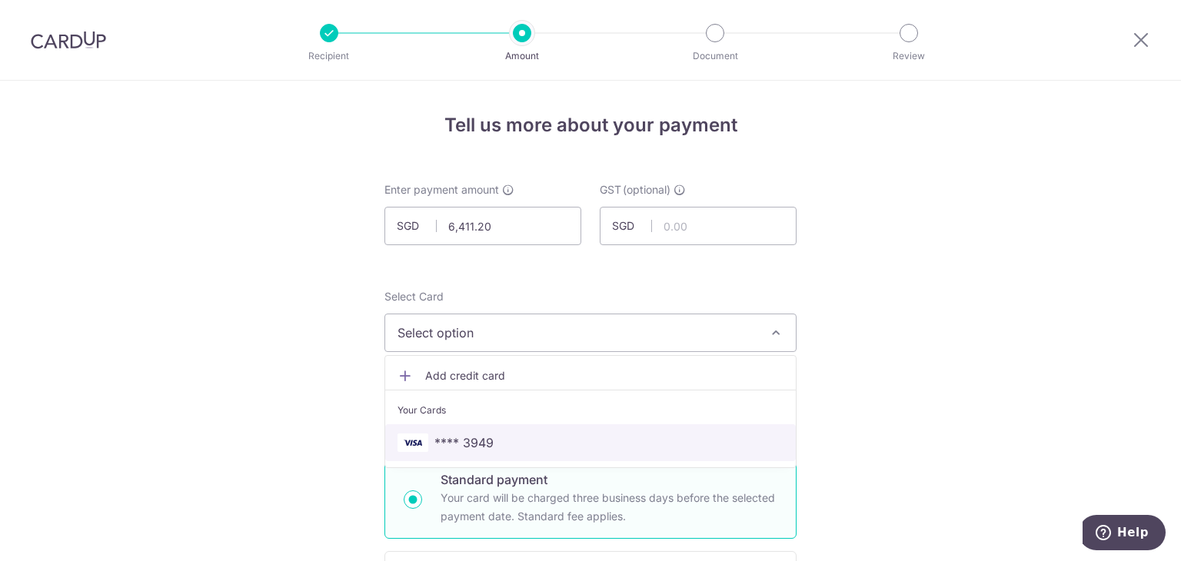
drag, startPoint x: 637, startPoint y: 450, endPoint x: 735, endPoint y: 403, distance: 108.3
click at [637, 448] on span "**** 3949" at bounding box center [591, 443] width 386 height 18
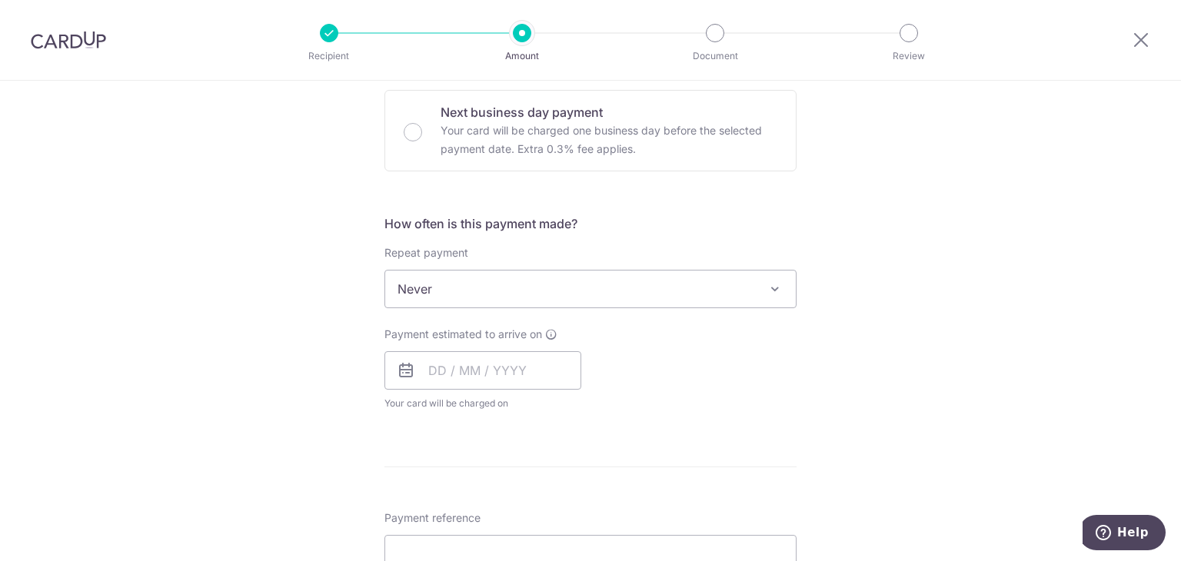
scroll to position [615, 0]
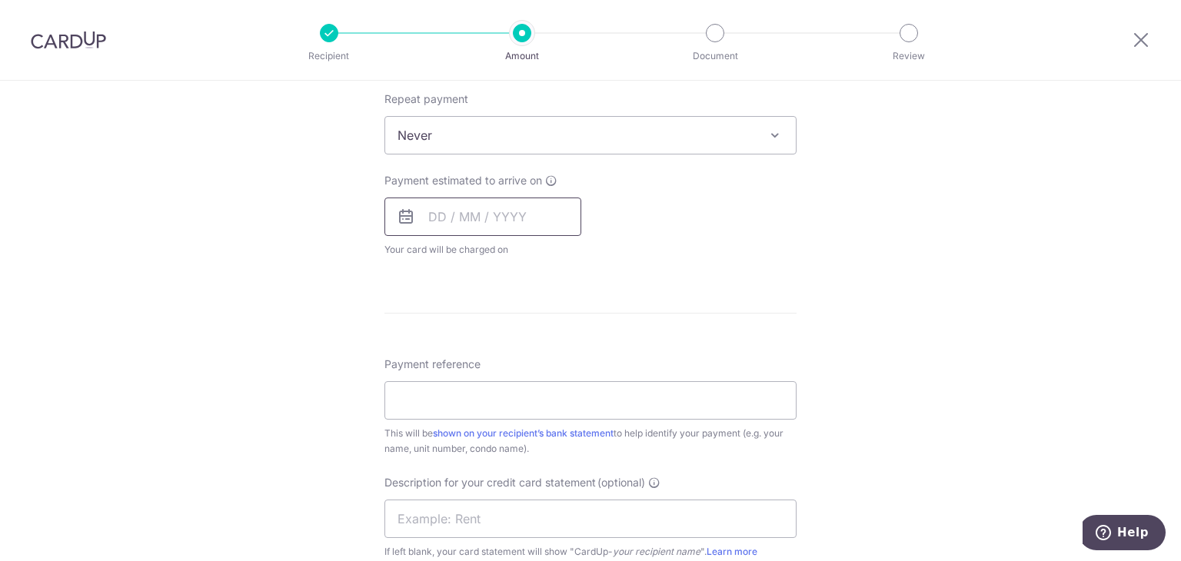
click at [520, 219] on input "text" at bounding box center [482, 217] width 197 height 38
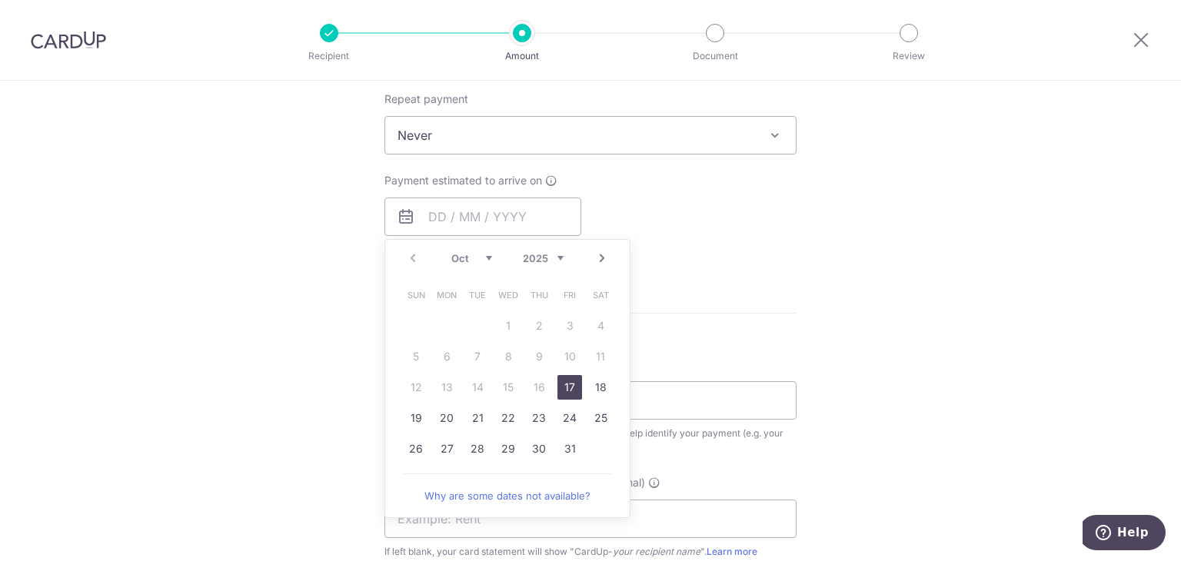
drag, startPoint x: 567, startPoint y: 385, endPoint x: 852, endPoint y: 280, distance: 303.4
click at [567, 385] on link "17" at bounding box center [569, 387] width 25 height 25
type input "17/10/2025"
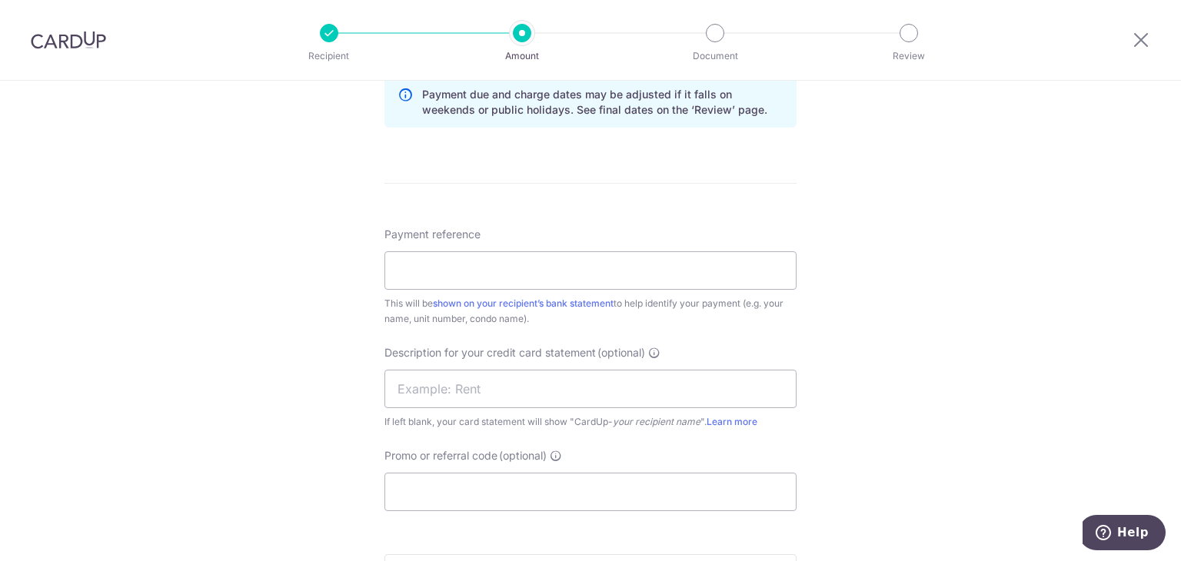
scroll to position [846, 0]
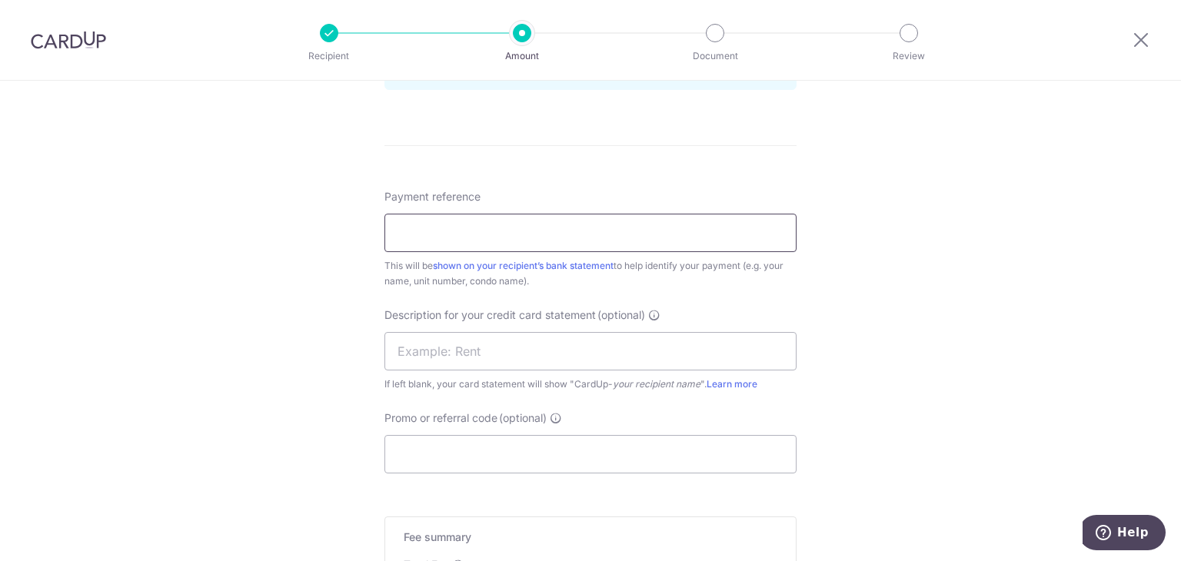
click at [628, 237] on input "Payment reference" at bounding box center [590, 233] width 412 height 38
type input "hm mall 03-03"
click at [494, 350] on input "text" at bounding box center [590, 351] width 412 height 38
click at [438, 458] on input "Promo or referral code (optional)" at bounding box center [590, 454] width 412 height 38
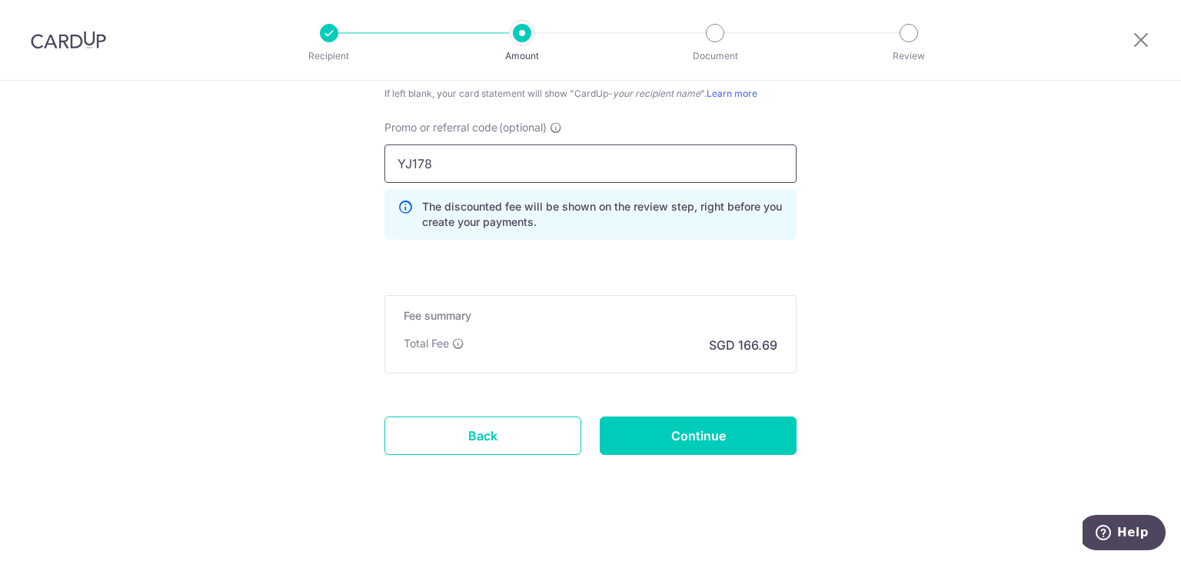
scroll to position [1143, 0]
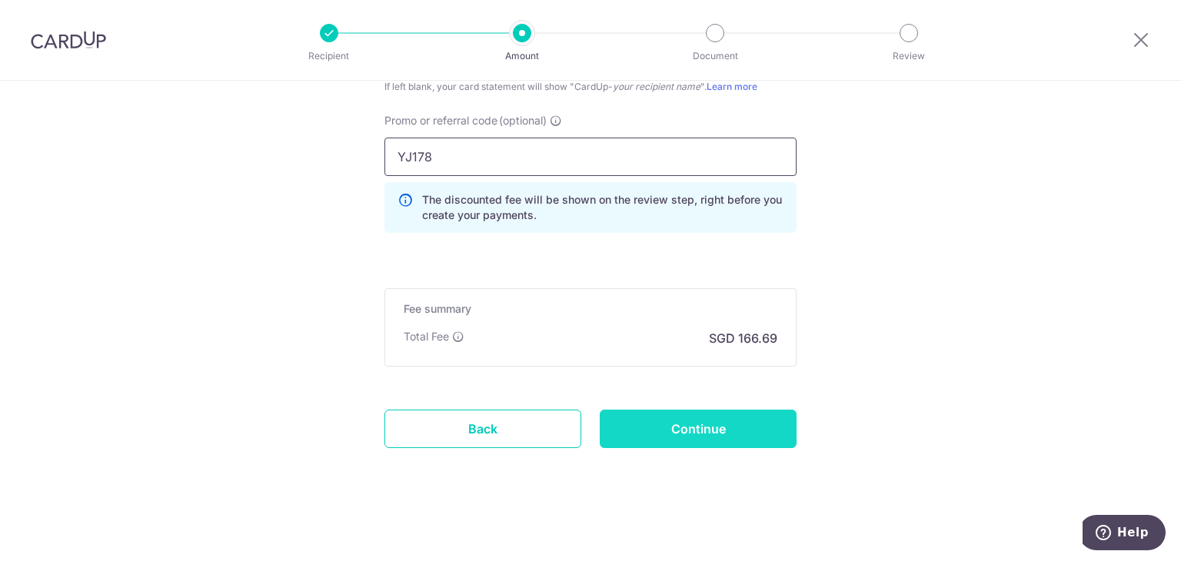
type input "YJ178"
click at [726, 430] on input "Continue" at bounding box center [698, 429] width 197 height 38
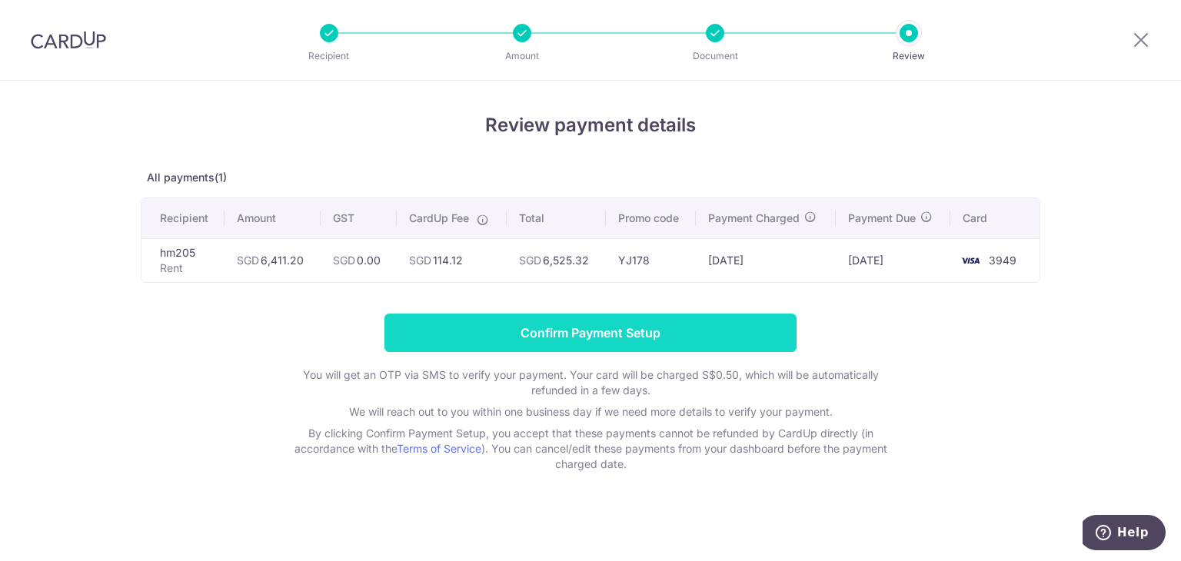
click at [591, 320] on input "Confirm Payment Setup" at bounding box center [590, 333] width 412 height 38
